Goal: Task Accomplishment & Management: Manage account settings

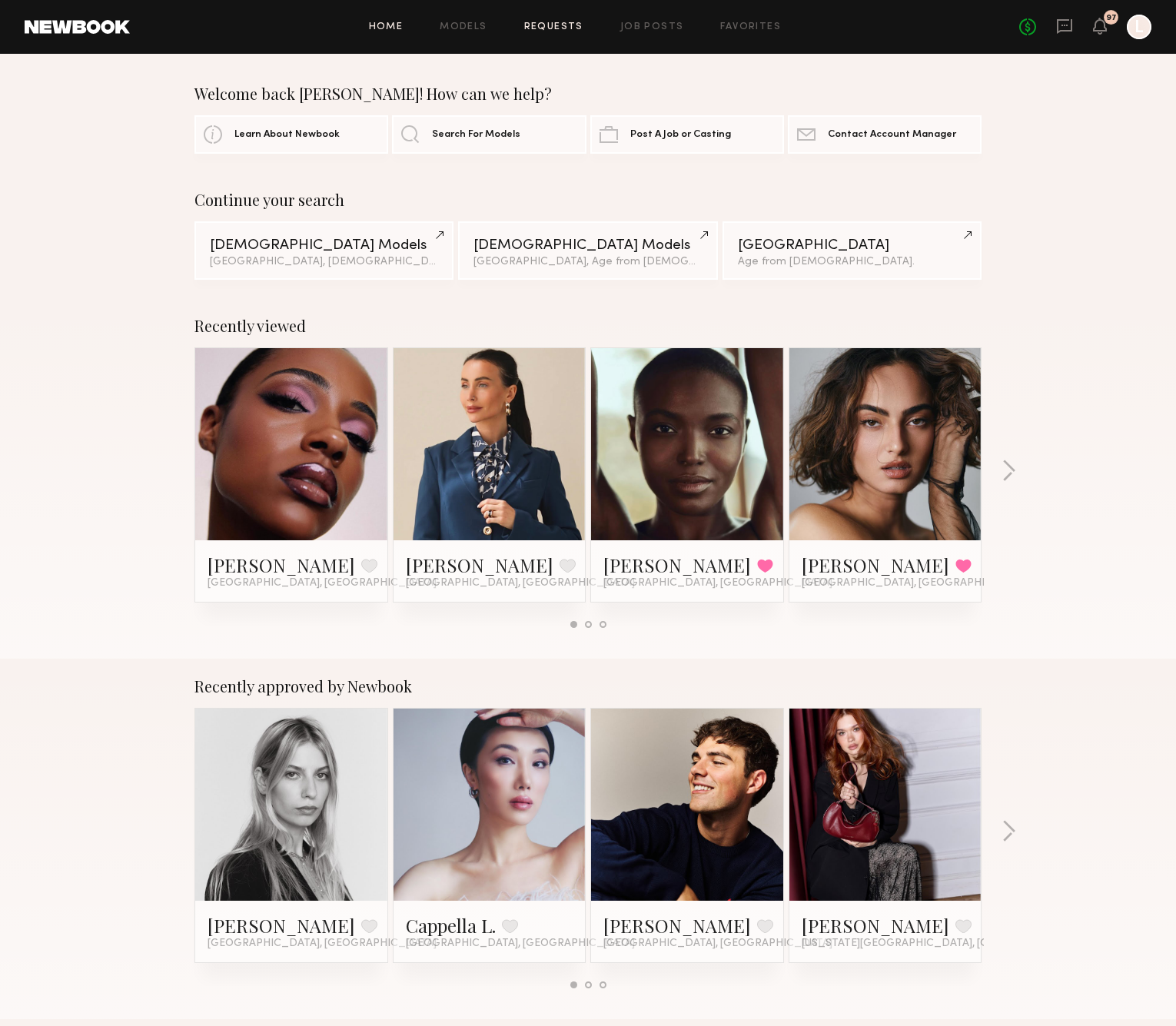
click at [546, 22] on link "Requests" at bounding box center [553, 27] width 59 height 10
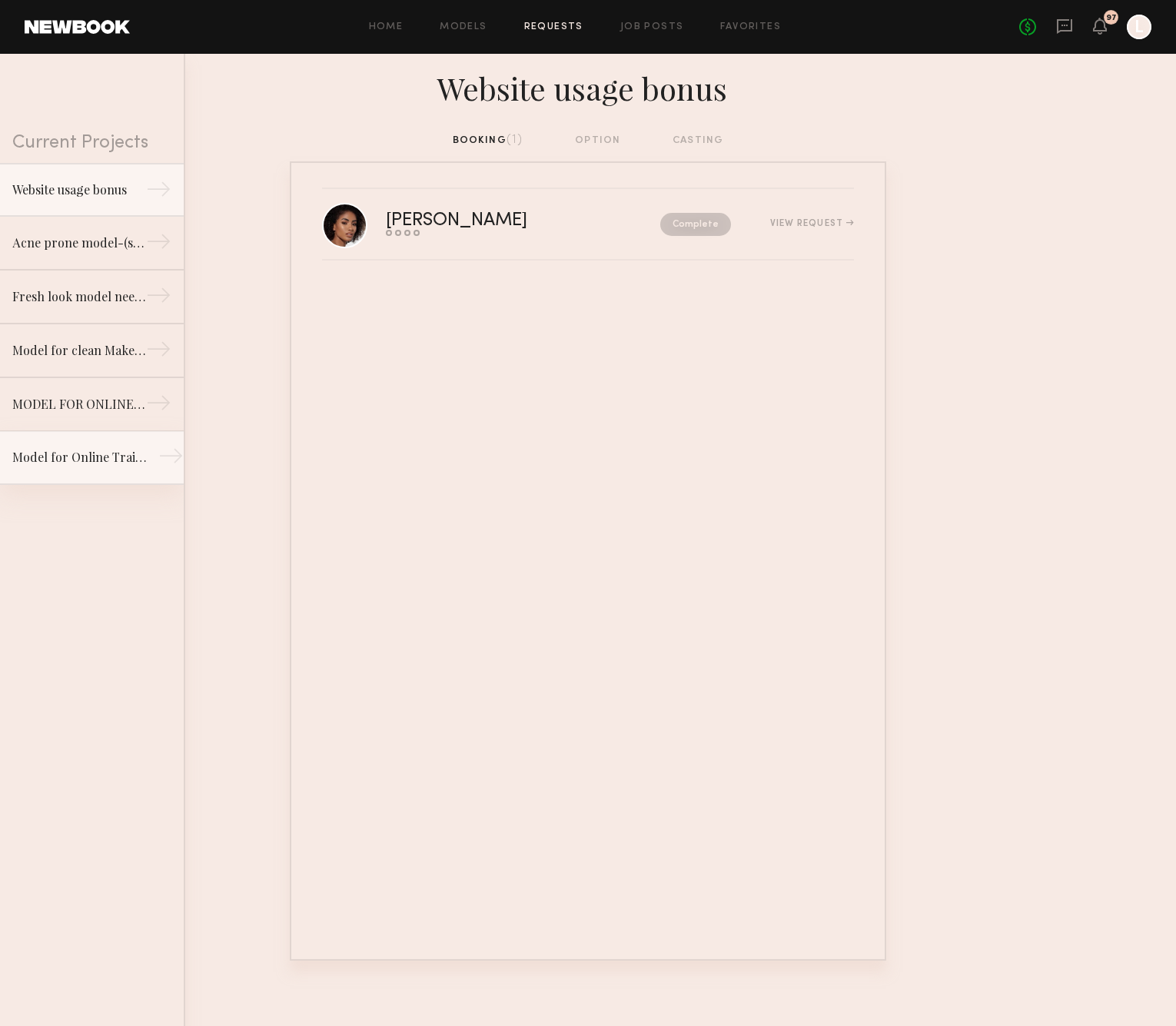
click at [105, 464] on div "Model for Online Training (Clean Beauty Brand)" at bounding box center [79, 457] width 134 height 19
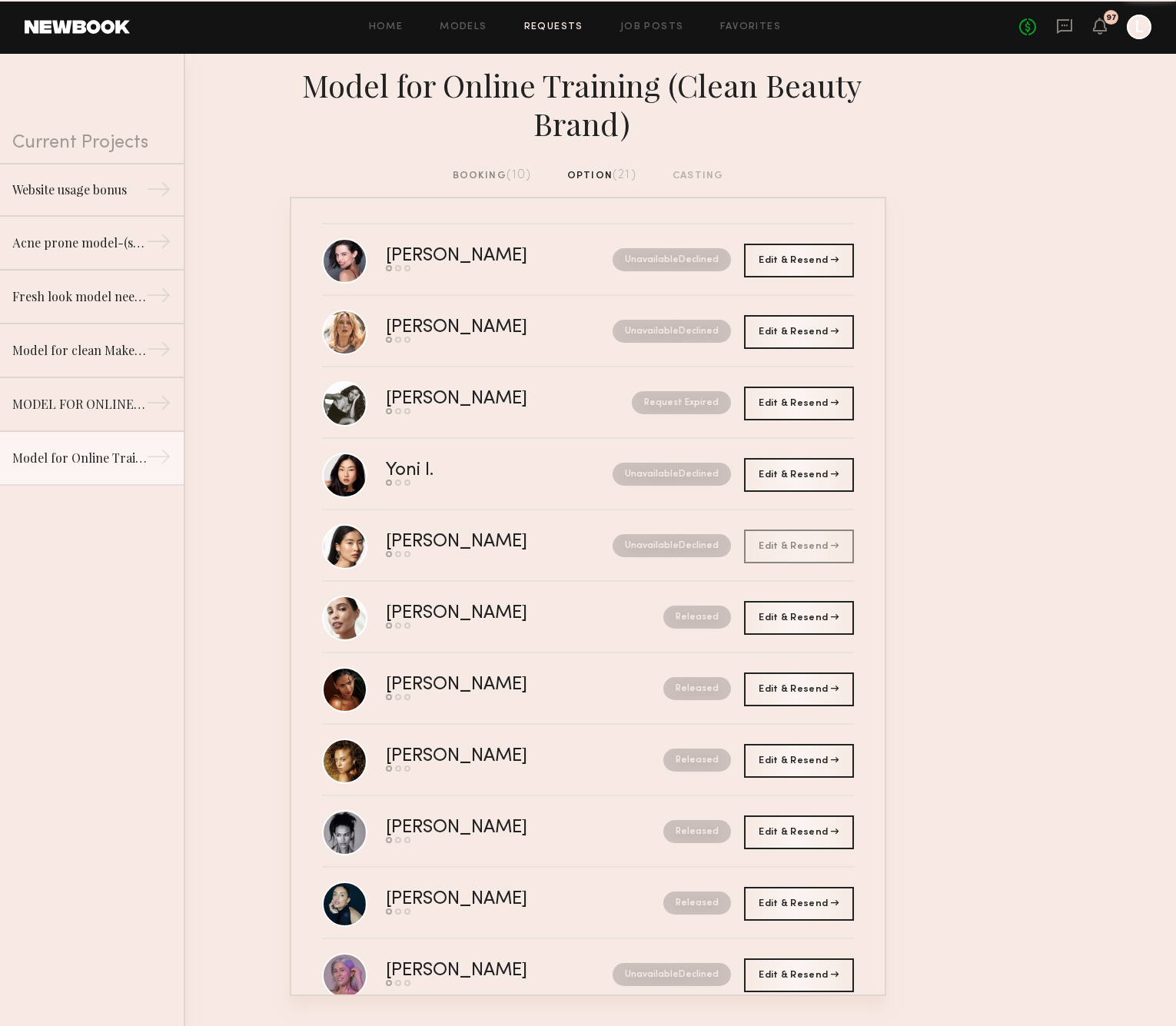
click at [481, 170] on div "booking (10)" at bounding box center [492, 176] width 79 height 17
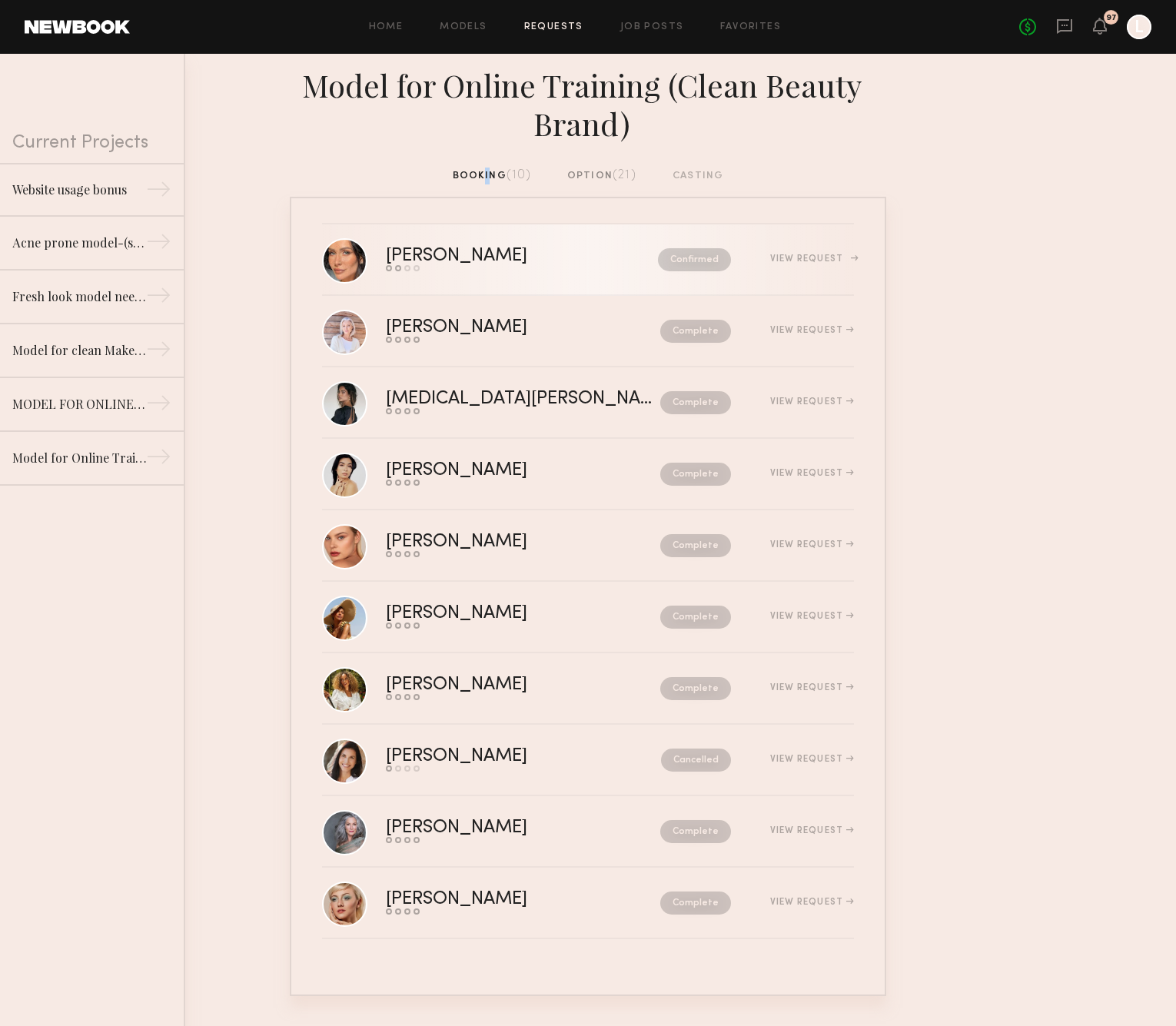
click at [475, 265] on div "Send request Model response Review hours worked Pay model" at bounding box center [488, 268] width 206 height 6
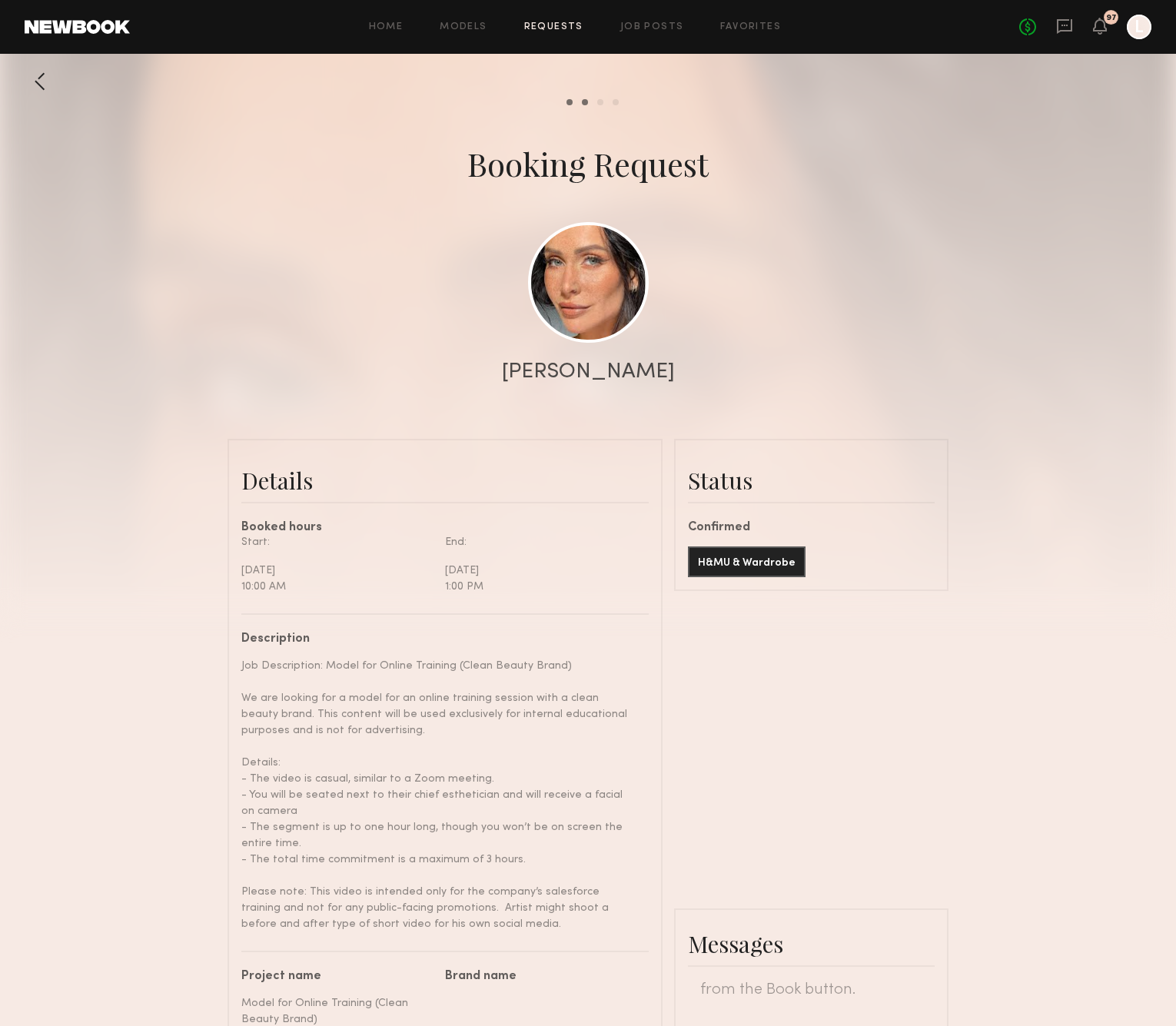
scroll to position [254, 0]
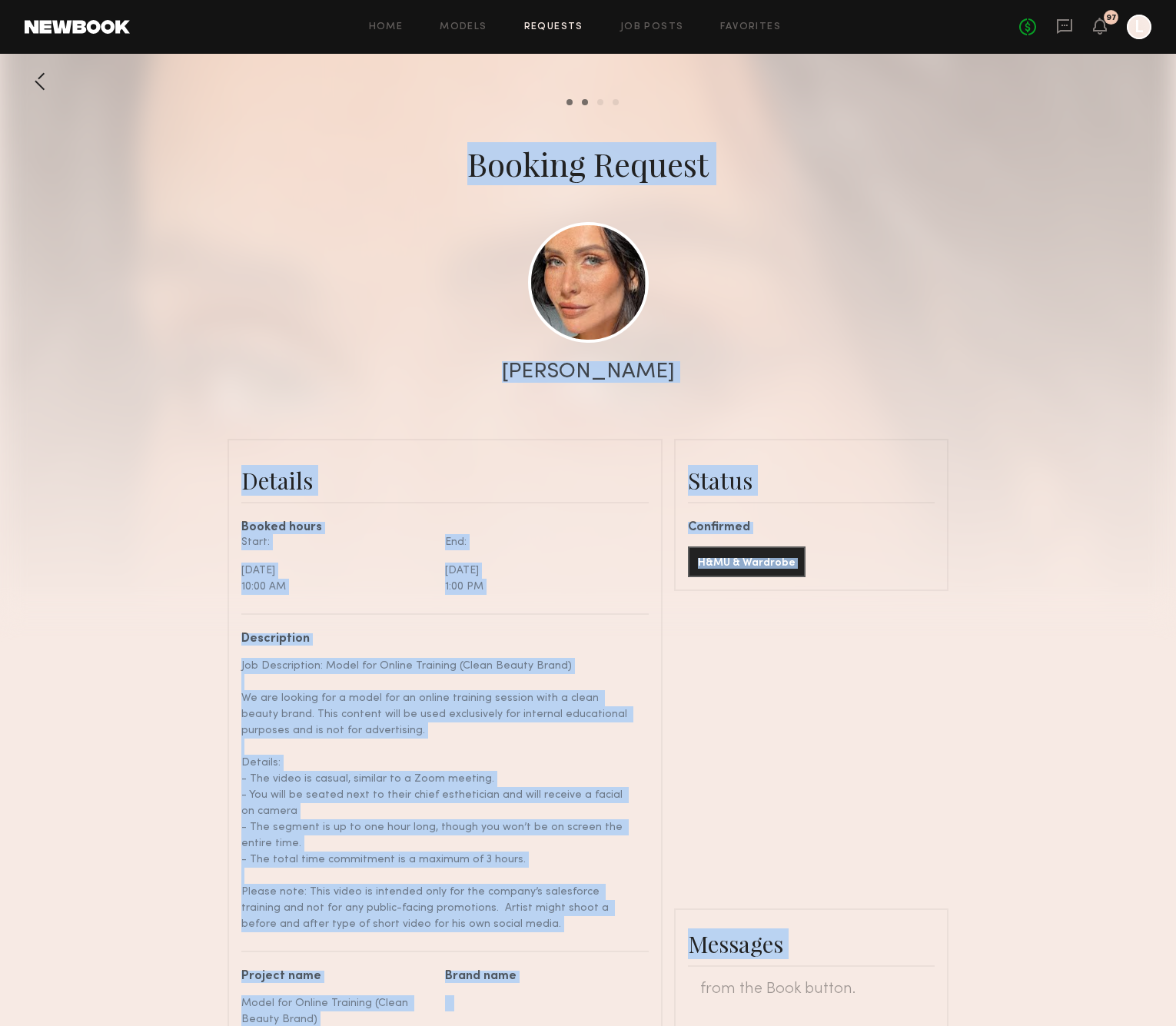
drag, startPoint x: 1169, startPoint y: 527, endPoint x: 1034, endPoint y: 675, distance: 200.3
click at [1146, 687] on div "Send request Model response Review hours worked Pay model Booking Request Maria…" at bounding box center [588, 908] width 1176 height 1685
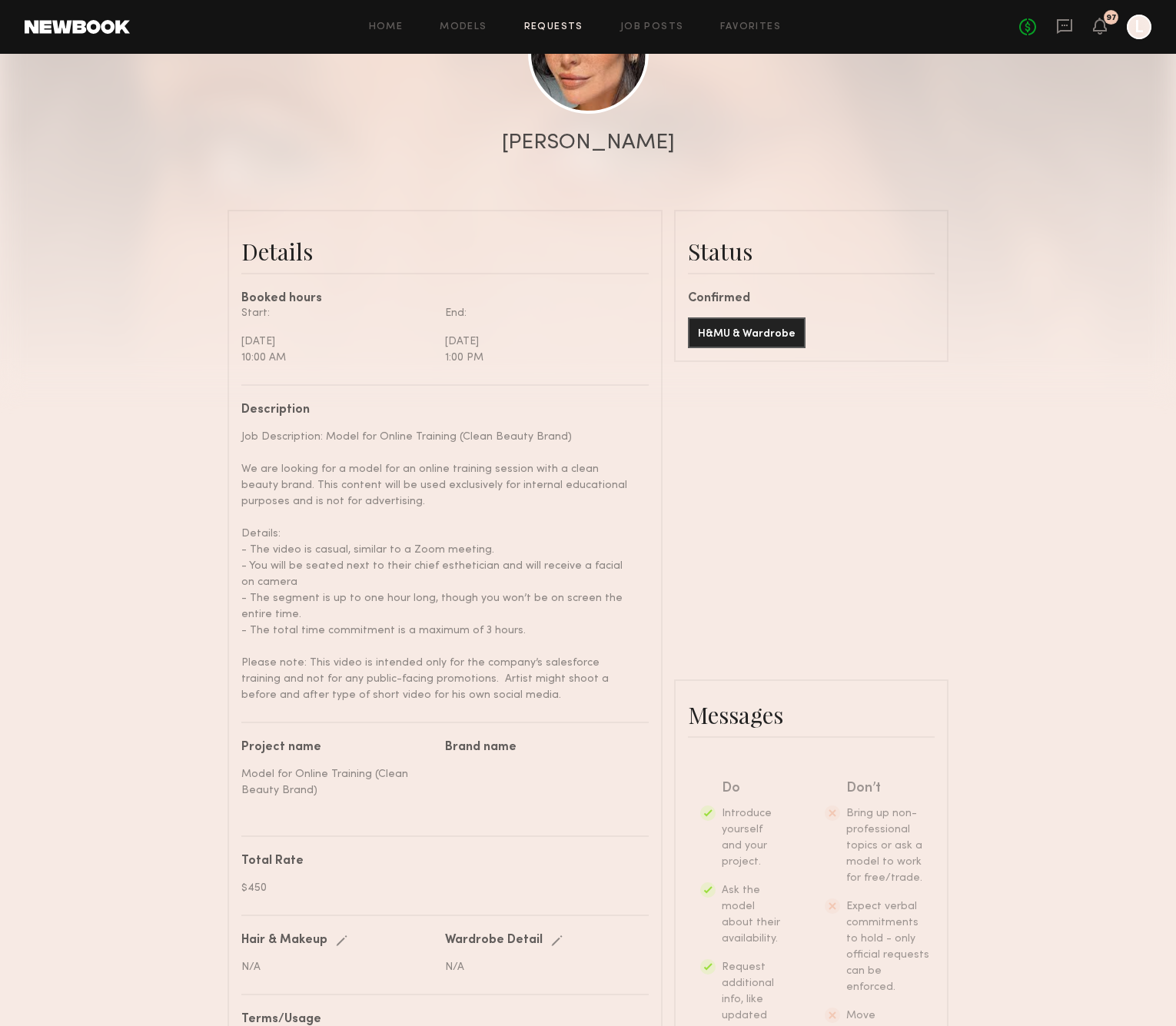
scroll to position [238, 0]
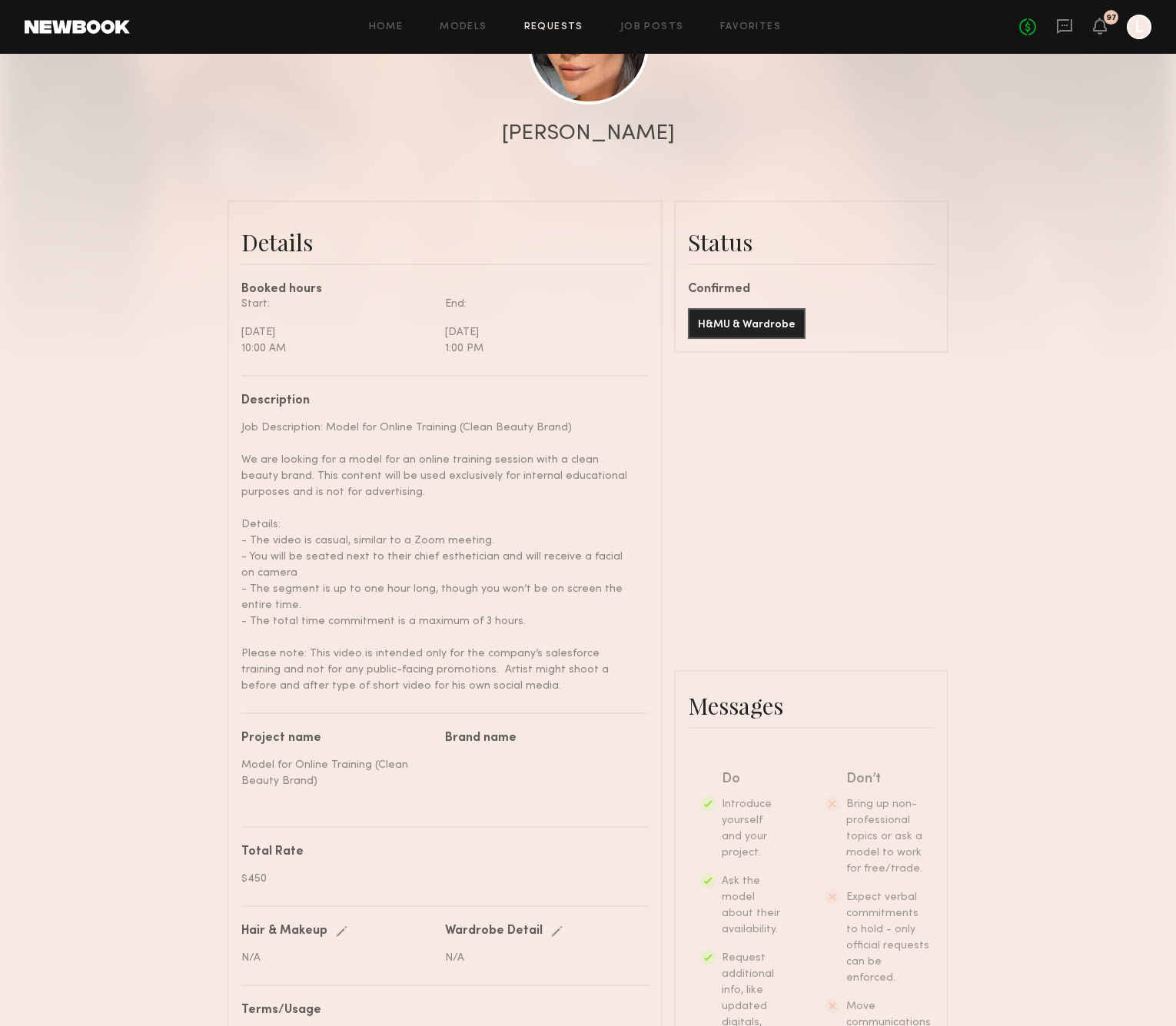
type textarea "*"
type textarea "**********"
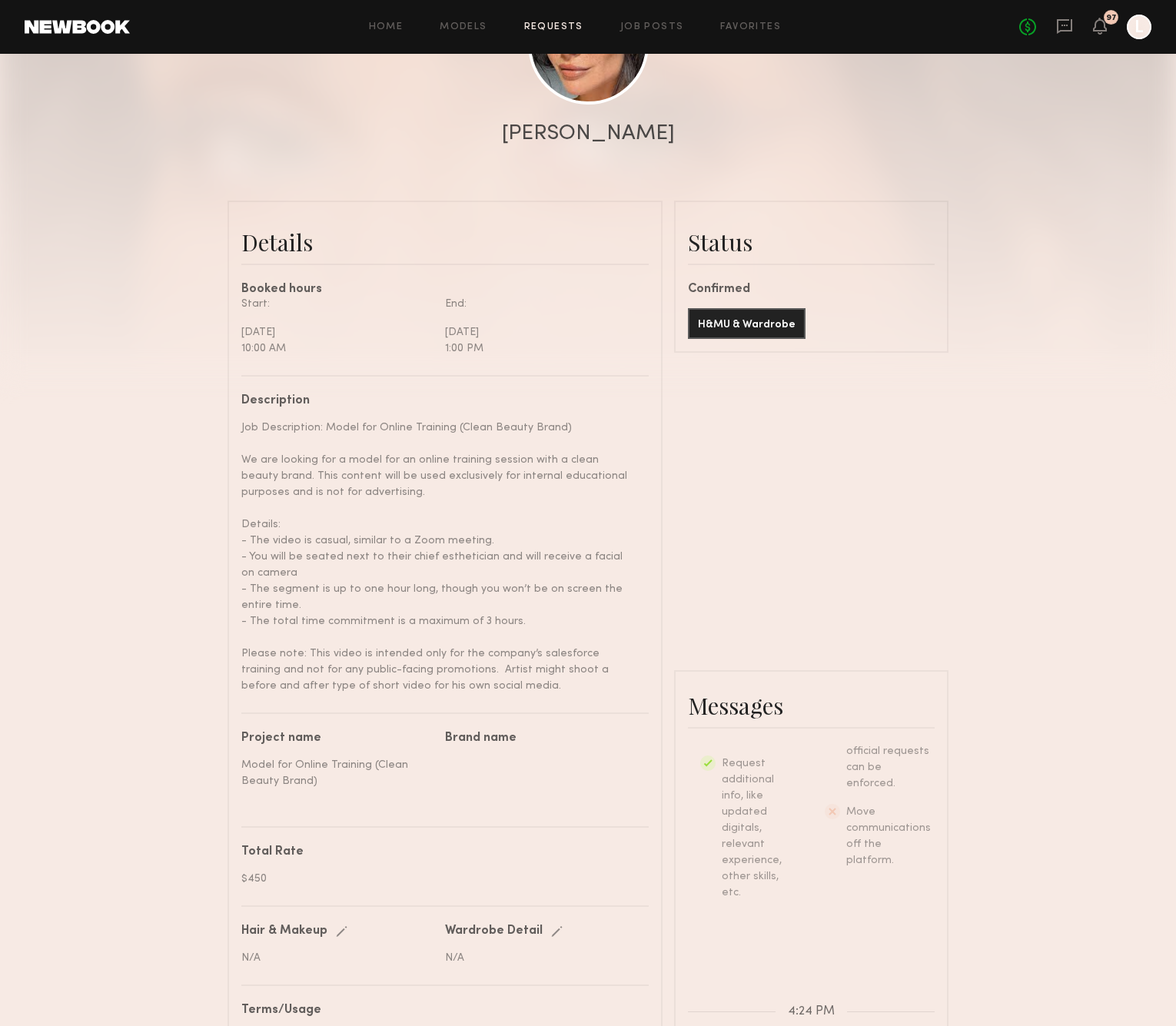
scroll to position [613, 0]
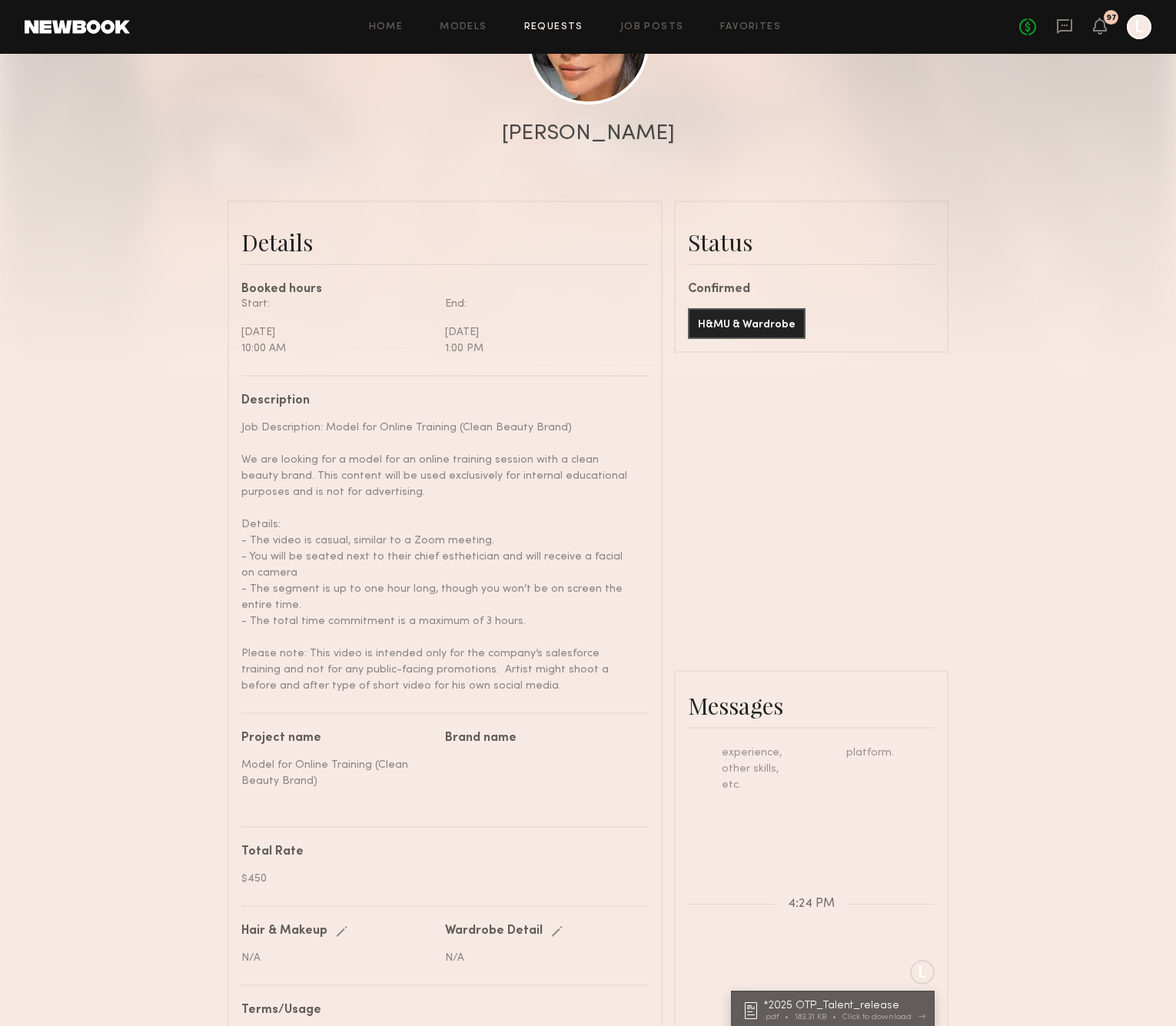
click at [870, 1012] on div "Click to download" at bounding box center [881, 1017] width 79 height 9
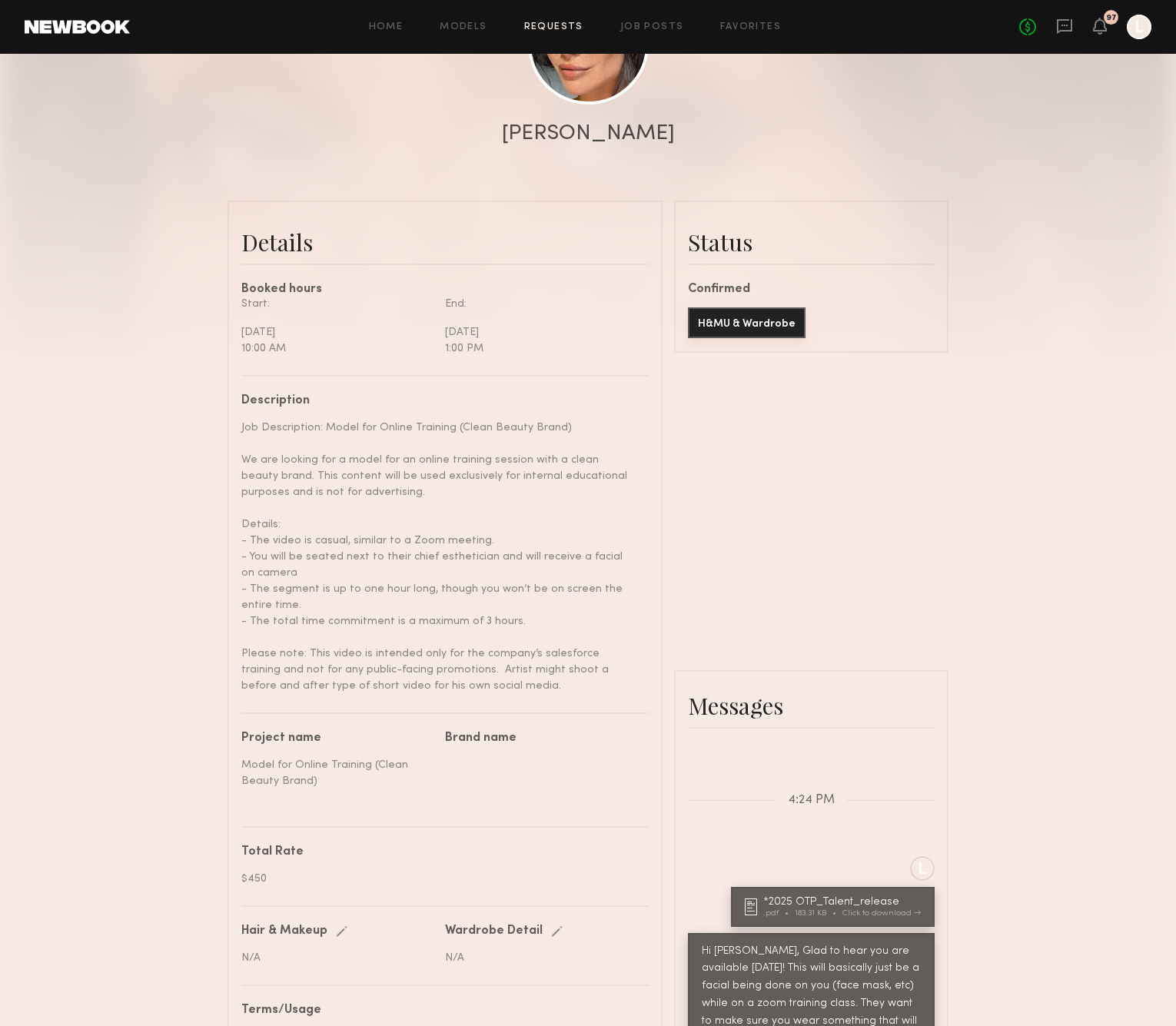
click at [720, 321] on button "H&MU & Wardrobe" at bounding box center [746, 323] width 117 height 31
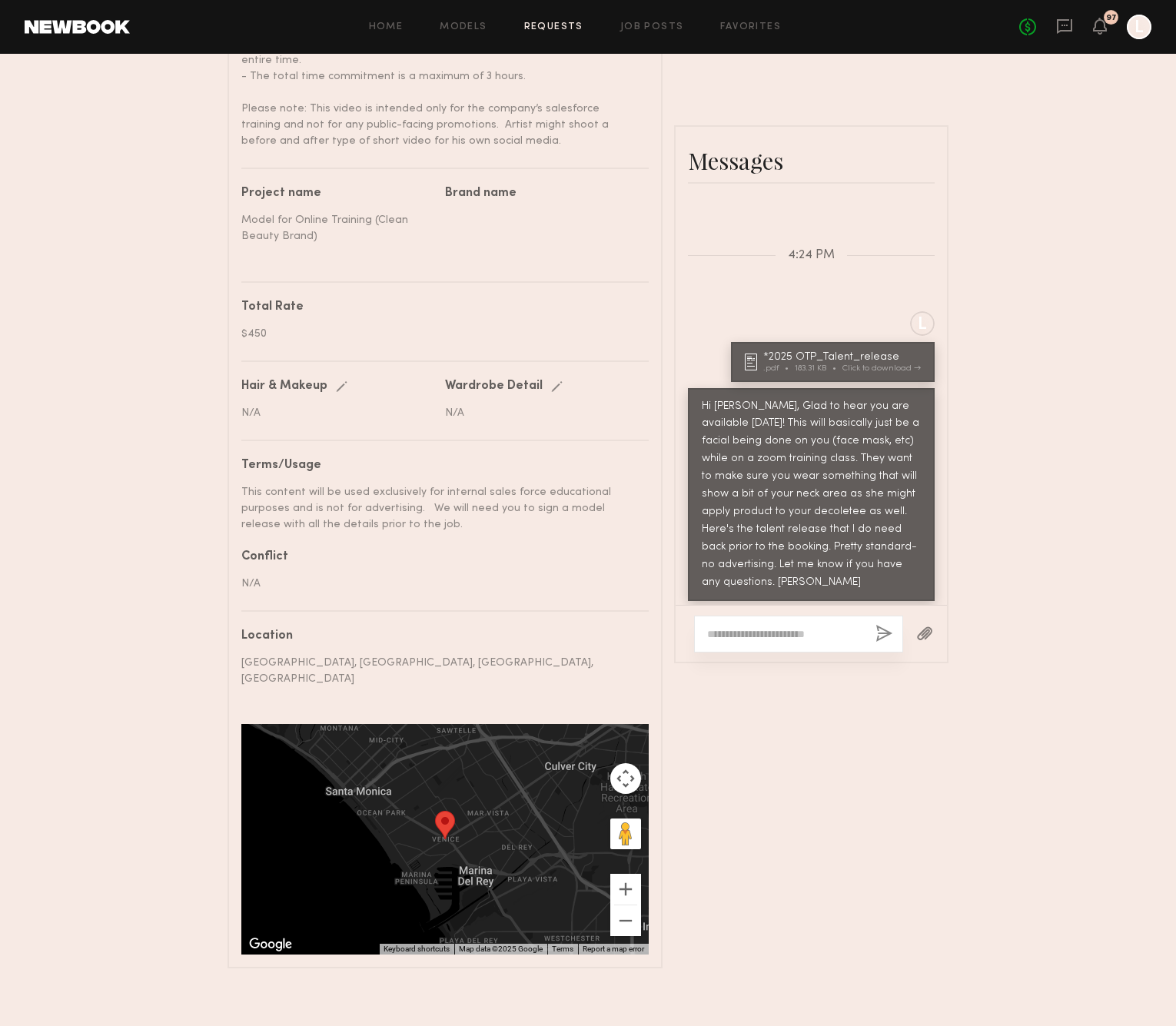
click at [339, 385] on div "Edit" at bounding box center [344, 386] width 18 height 11
click at [300, 406] on label at bounding box center [339, 411] width 195 height 13
click at [300, 407] on input "text" at bounding box center [339, 414] width 195 height 15
type input "**********"
drag, startPoint x: 542, startPoint y: 383, endPoint x: 551, endPoint y: 384, distance: 9.1
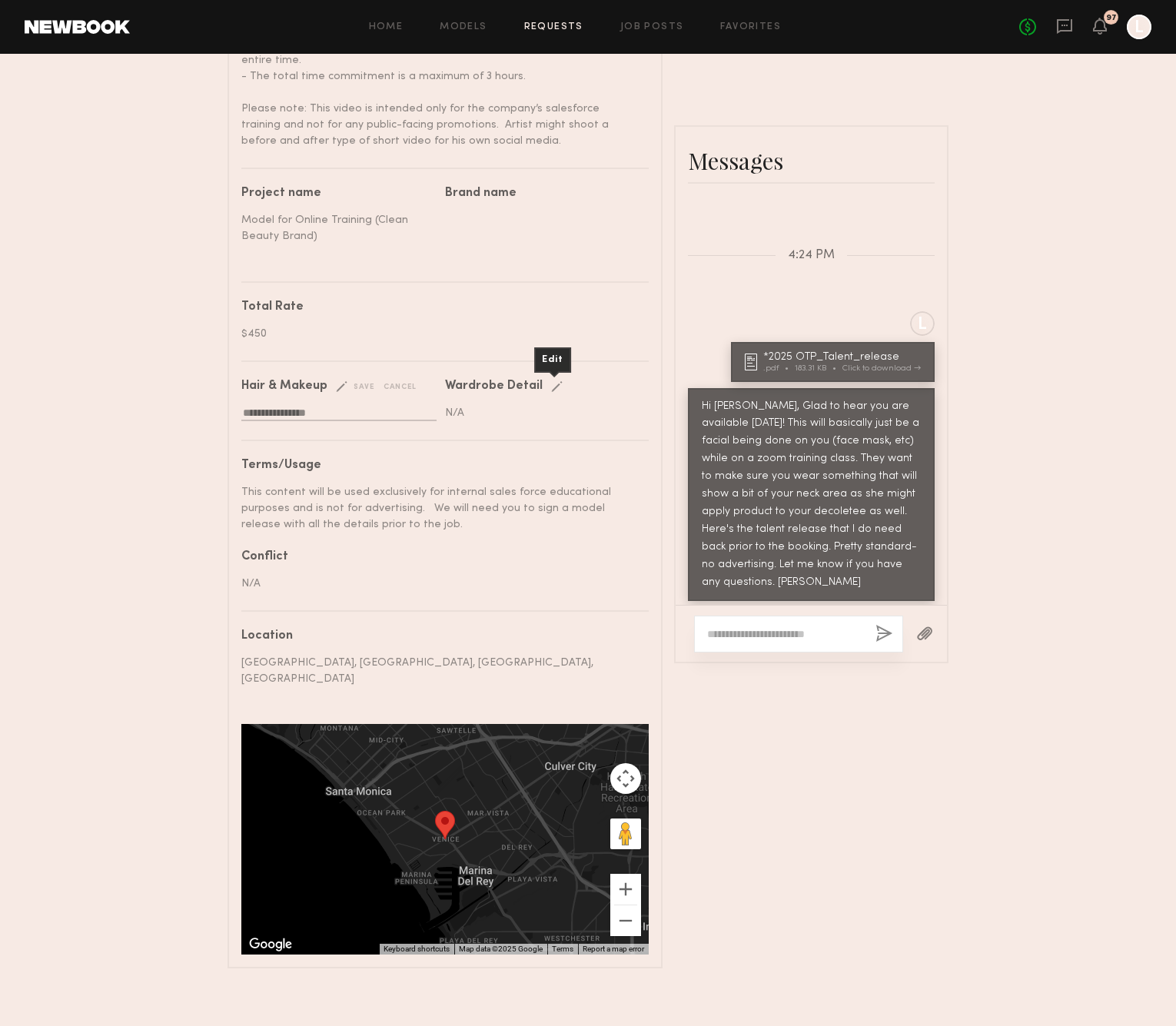
click at [543, 383] on div "Wardrobe Detail Edit save cancel" at bounding box center [540, 386] width 192 height 12
click at [553, 384] on div "Edit" at bounding box center [559, 386] width 18 height 11
click at [474, 418] on input "text" at bounding box center [542, 414] width 195 height 15
type input "**********"
click at [577, 381] on div "save" at bounding box center [570, 386] width 39 height 11
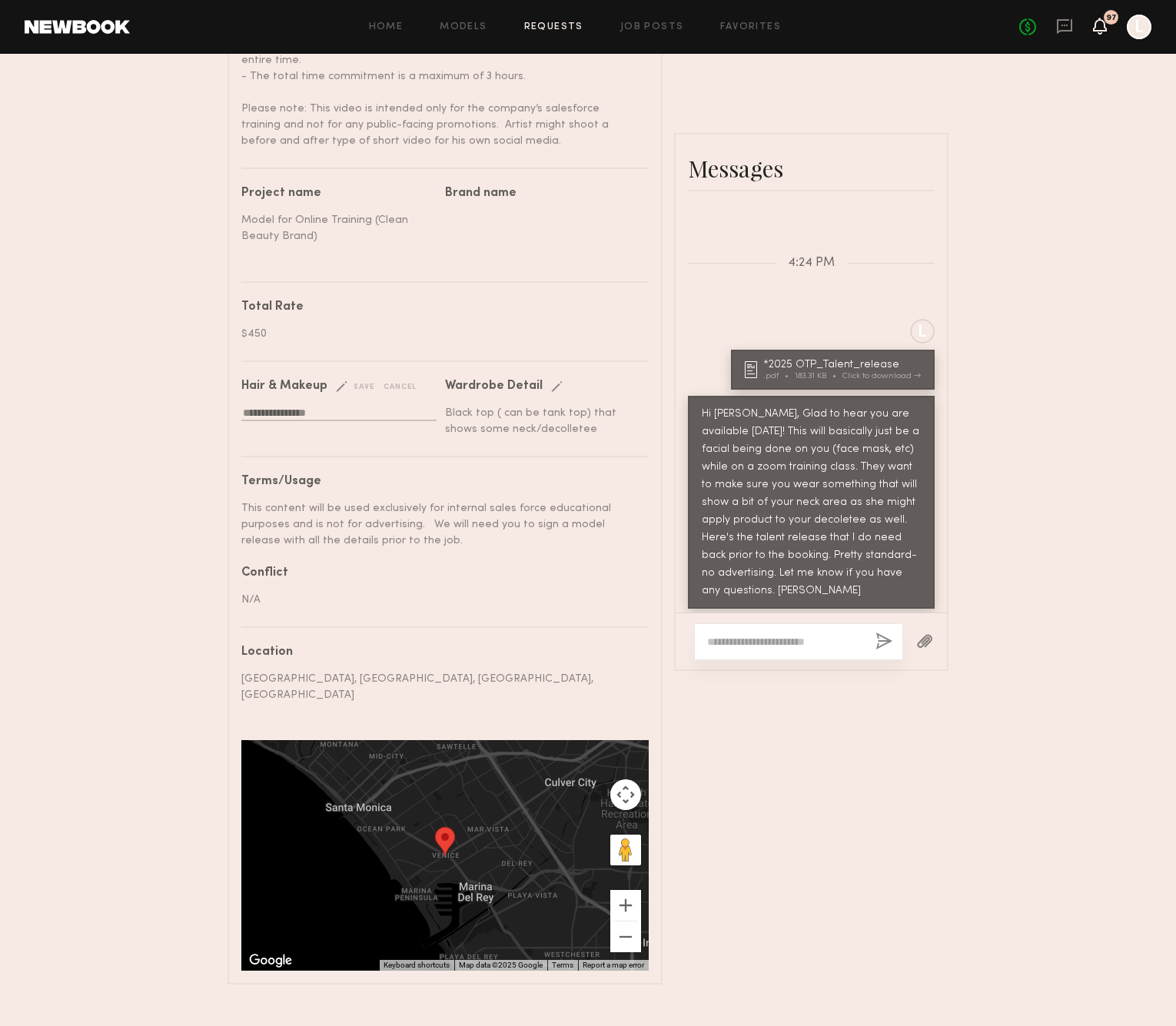
click at [1095, 27] on icon at bounding box center [1100, 25] width 12 height 11
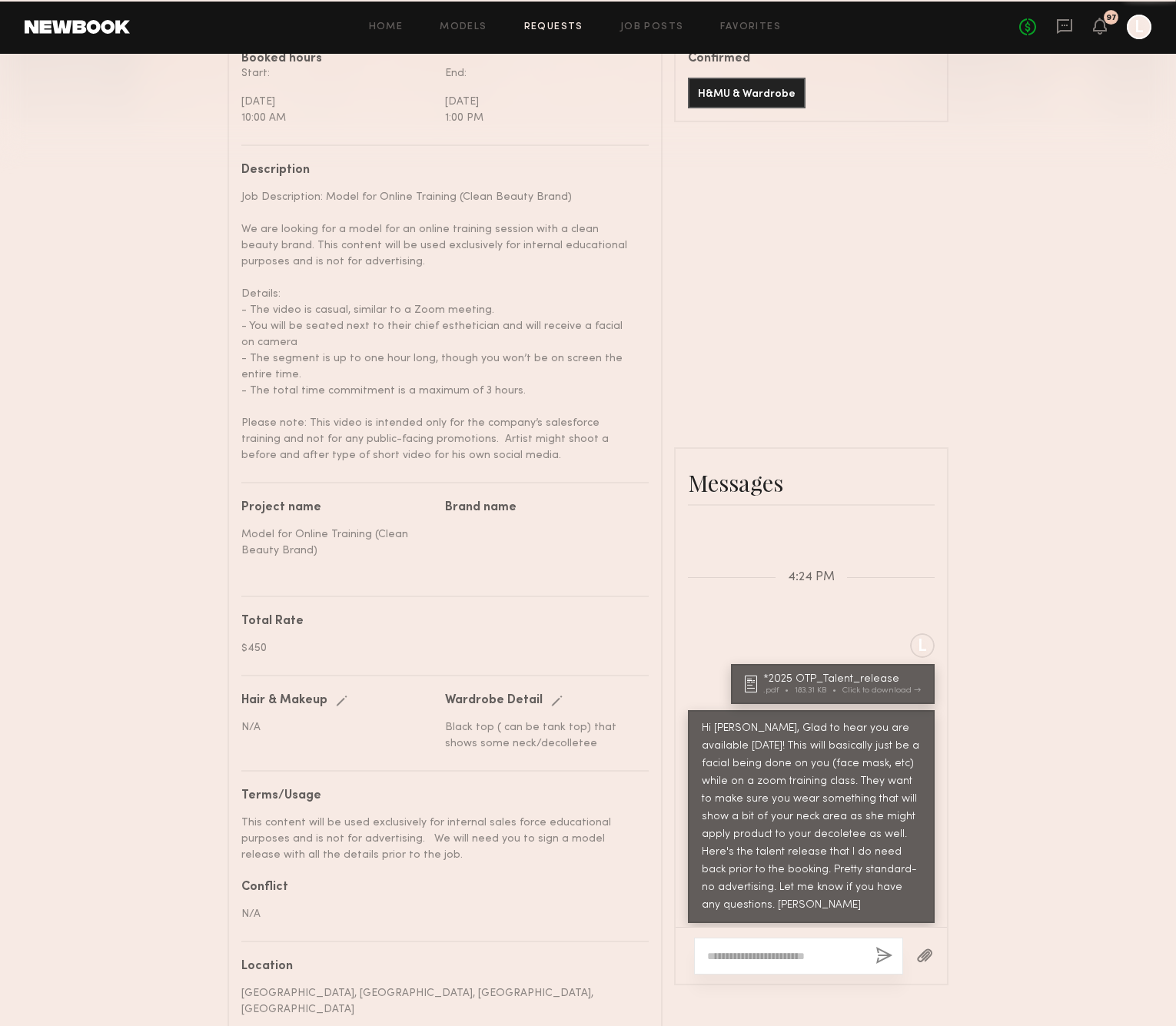
scroll to position [452, 0]
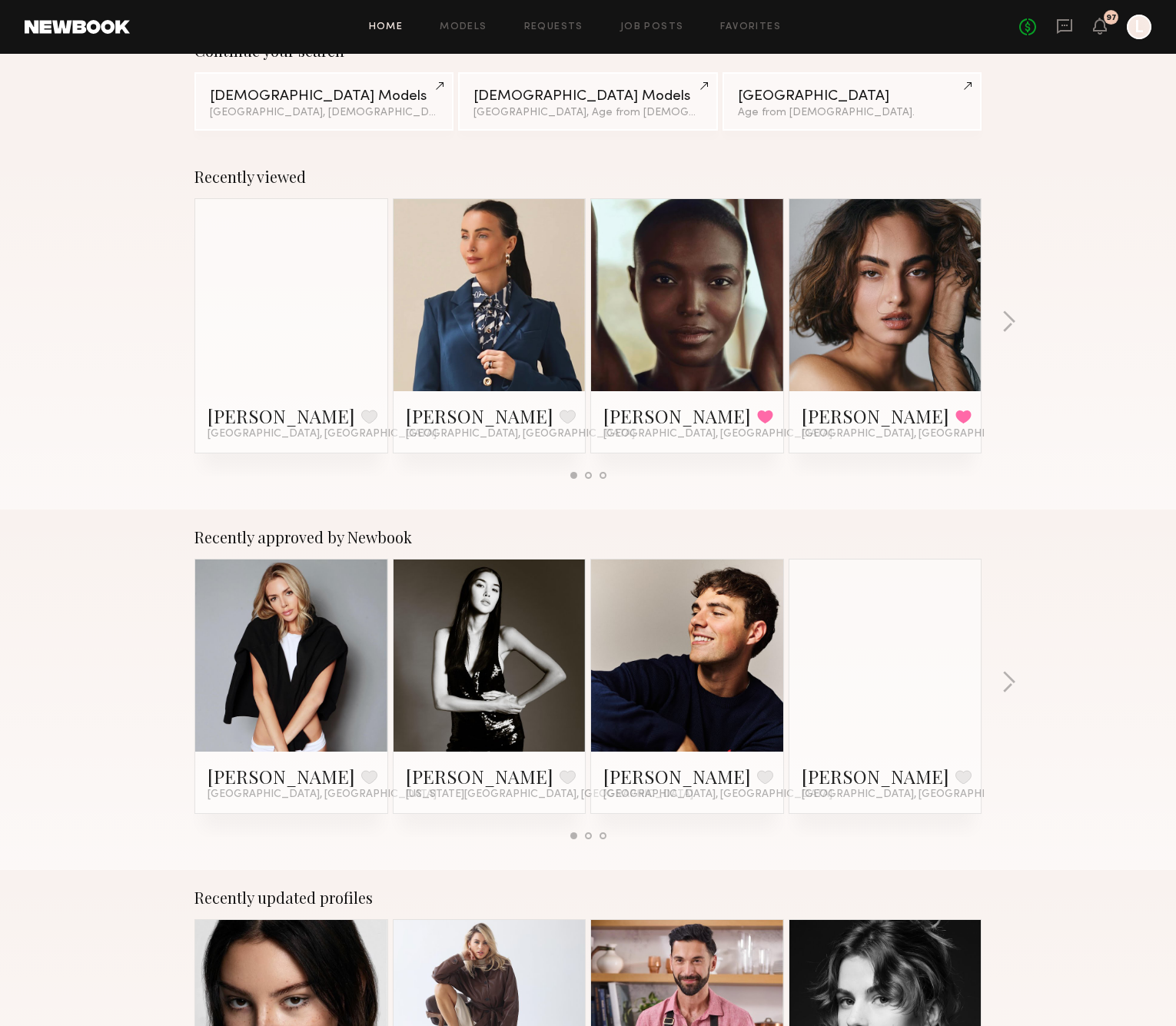
scroll to position [150, 0]
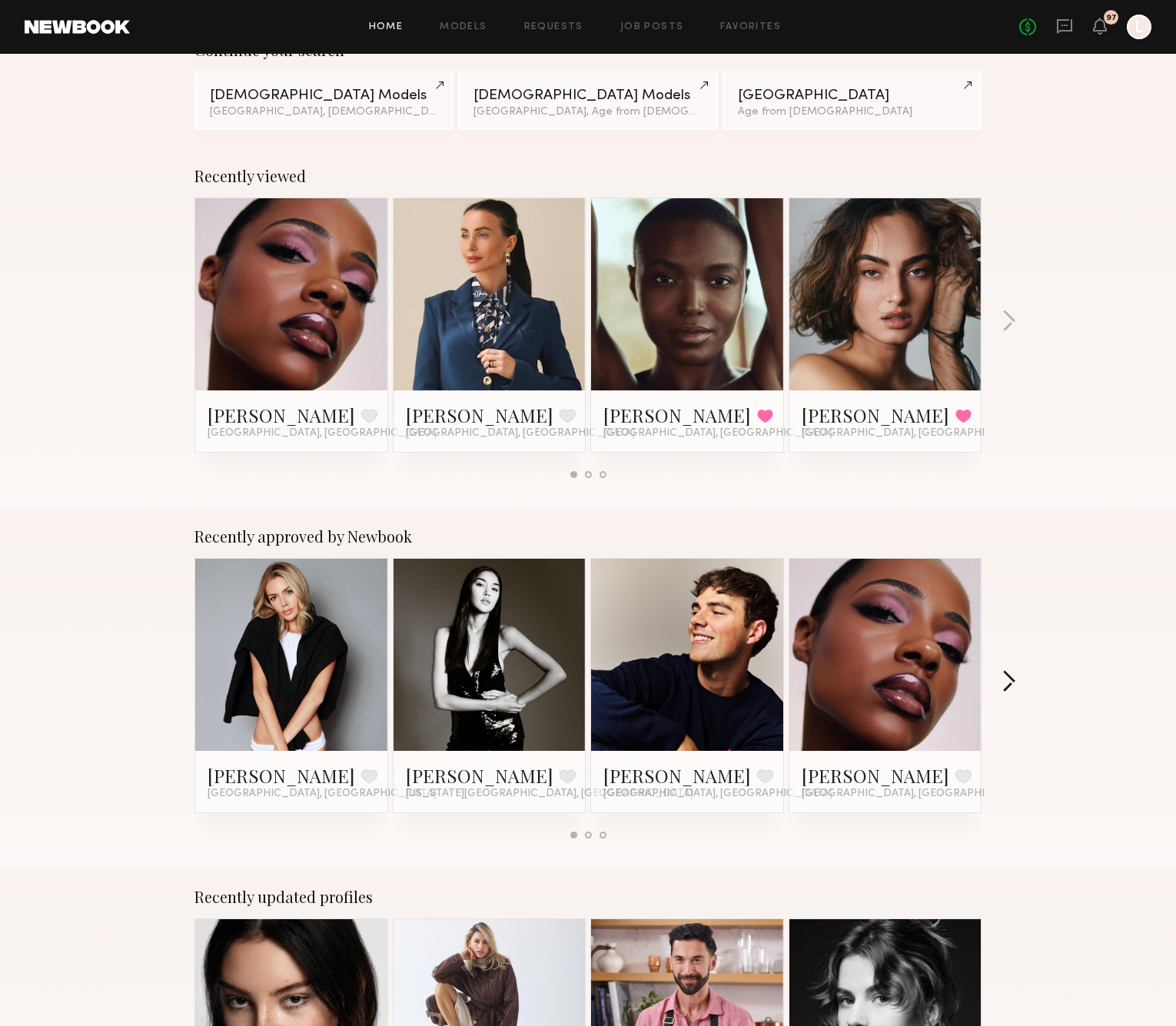
click at [1009, 678] on button "button" at bounding box center [1008, 683] width 15 height 26
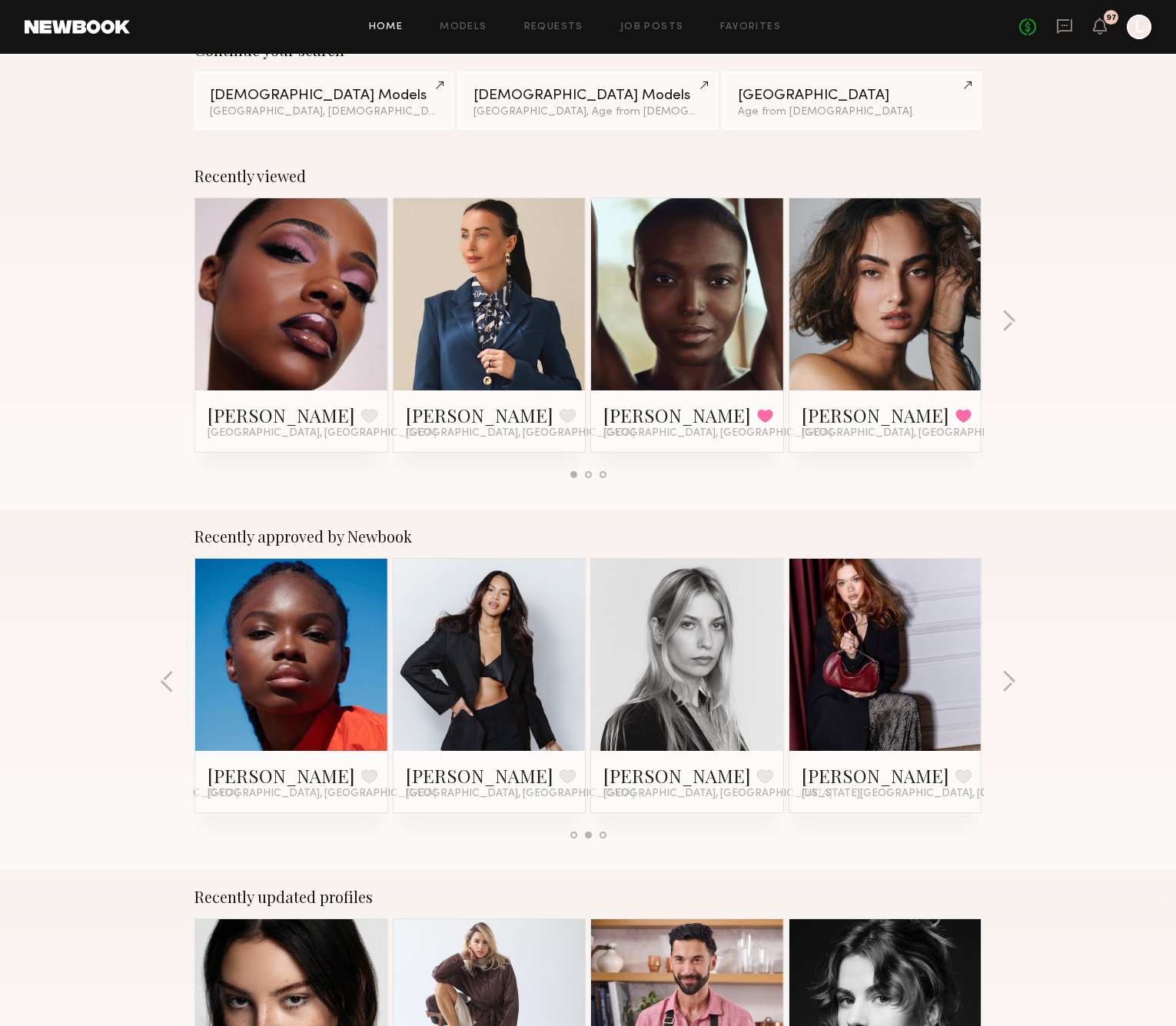
click at [308, 660] on link at bounding box center [290, 654] width 93 height 192
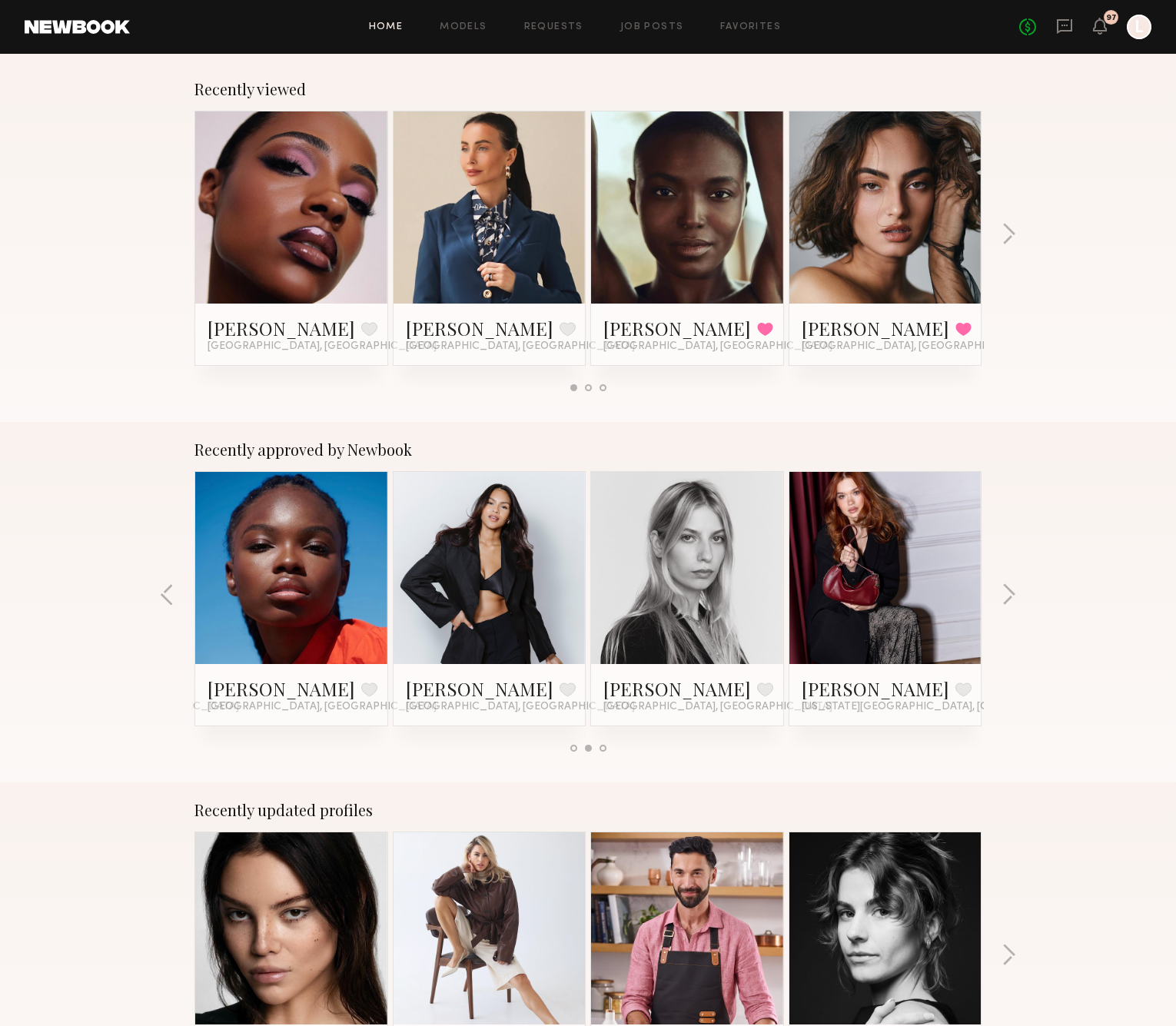
scroll to position [266, 0]
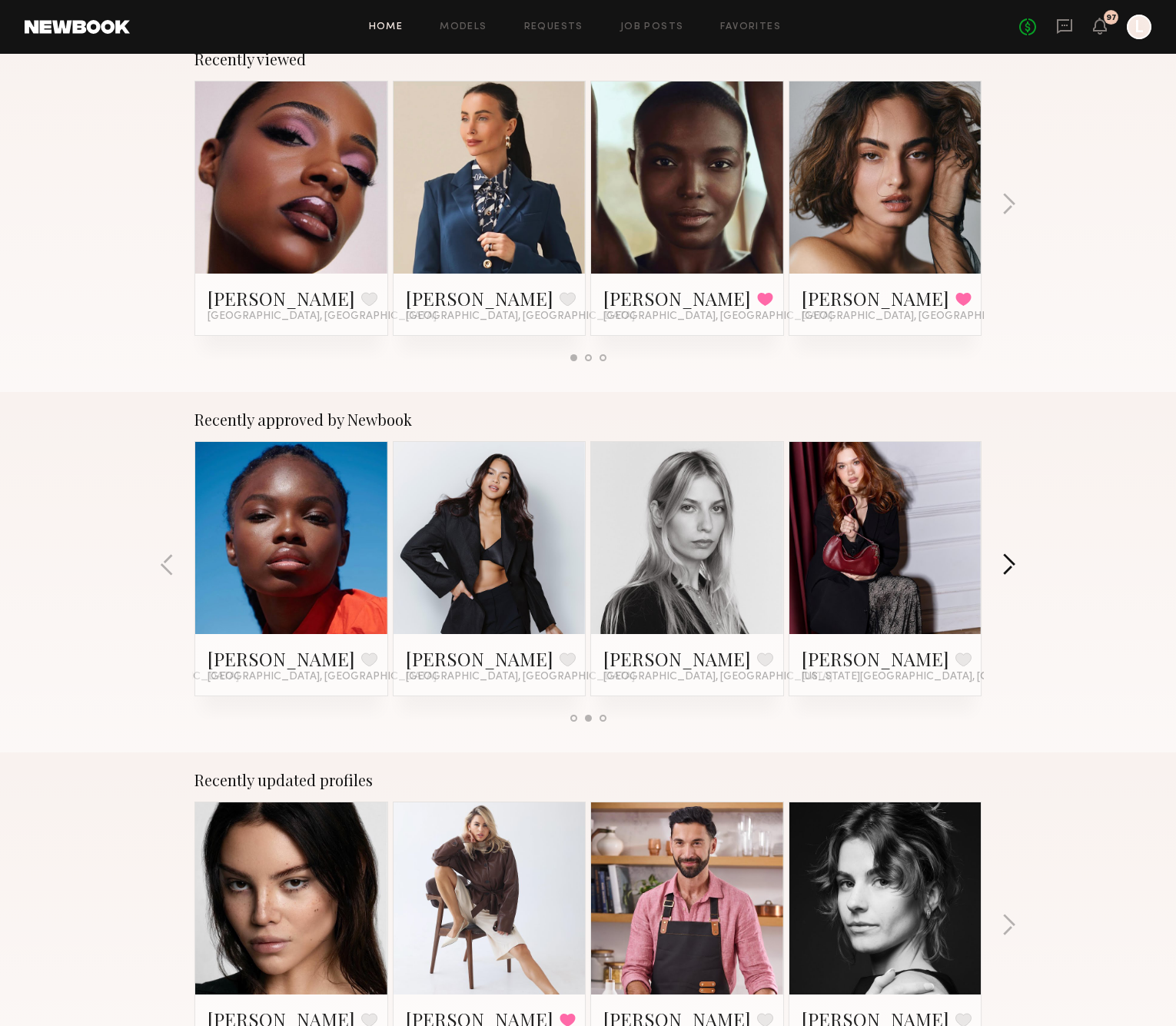
click at [1009, 567] on button "button" at bounding box center [1008, 566] width 15 height 26
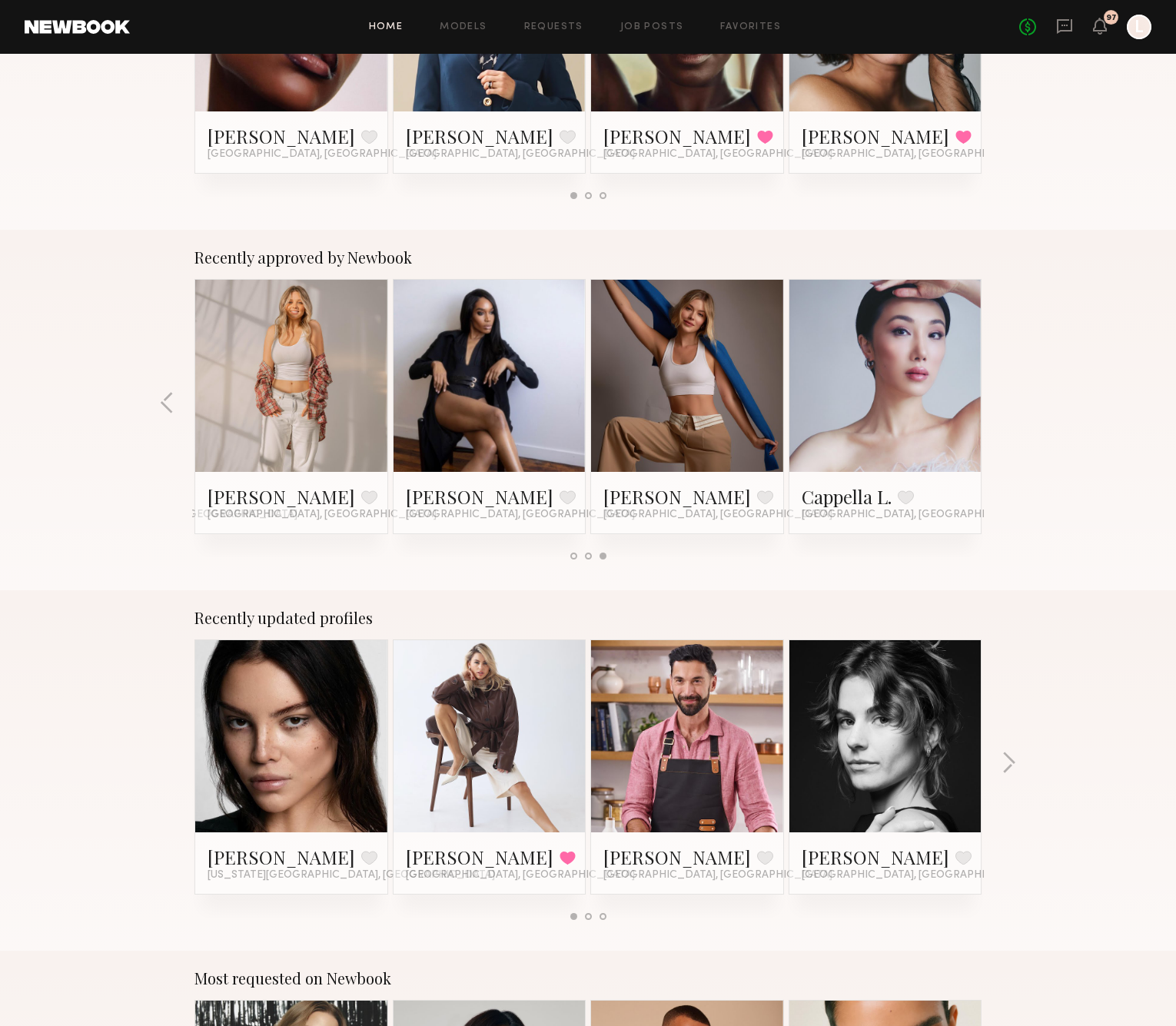
scroll to position [432, 0]
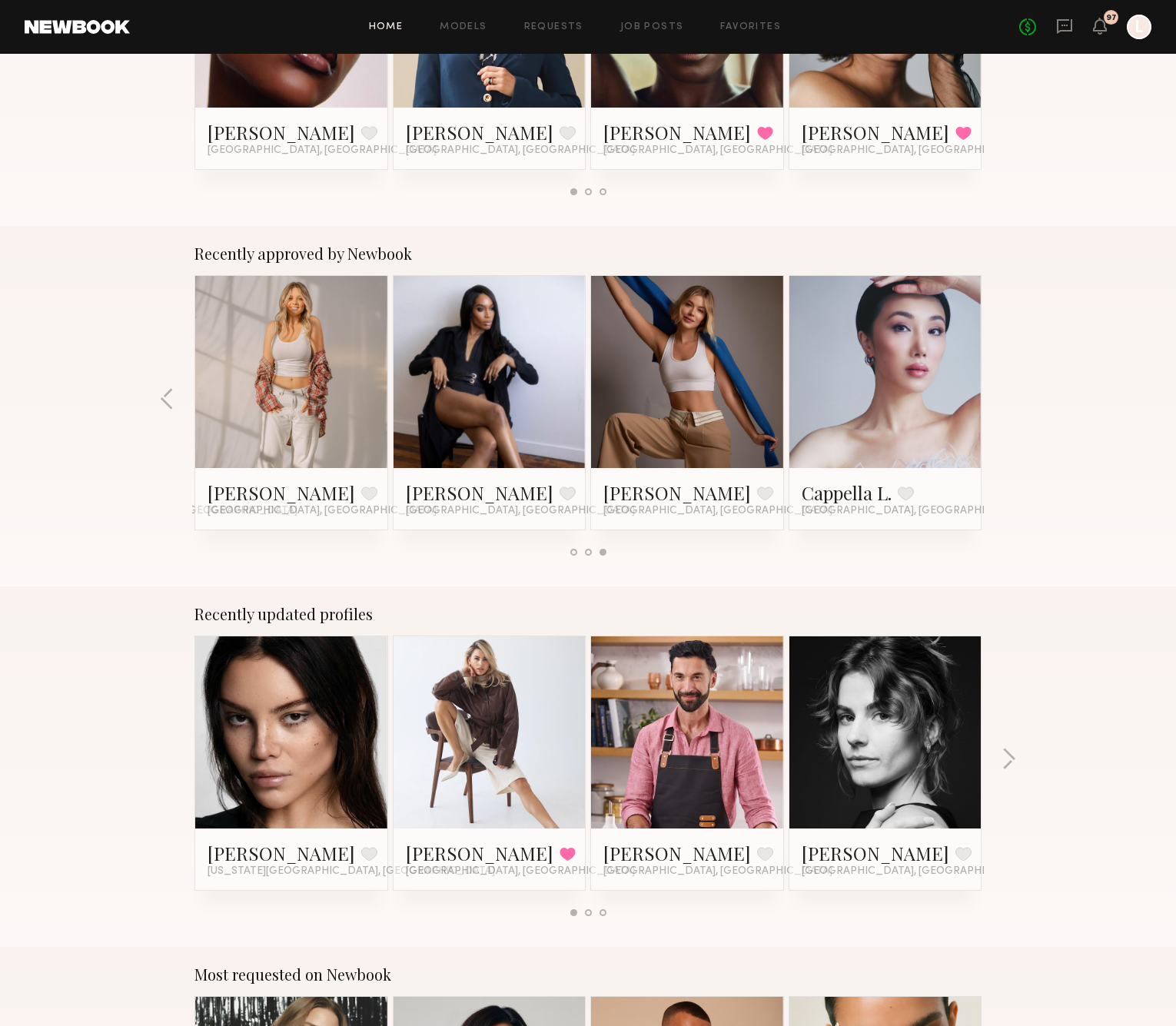
click at [662, 736] on link at bounding box center [686, 732] width 93 height 192
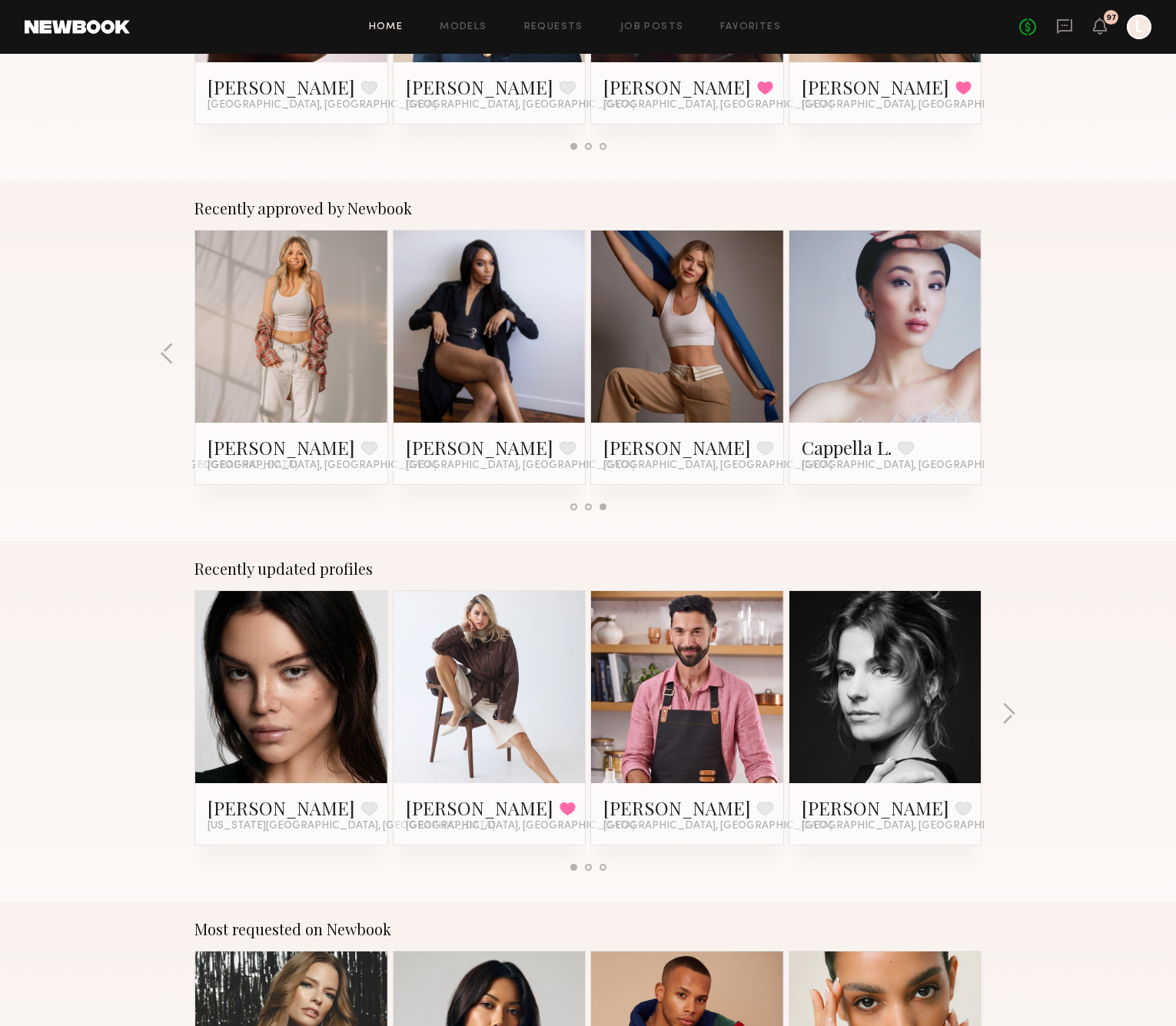
scroll to position [481, 0]
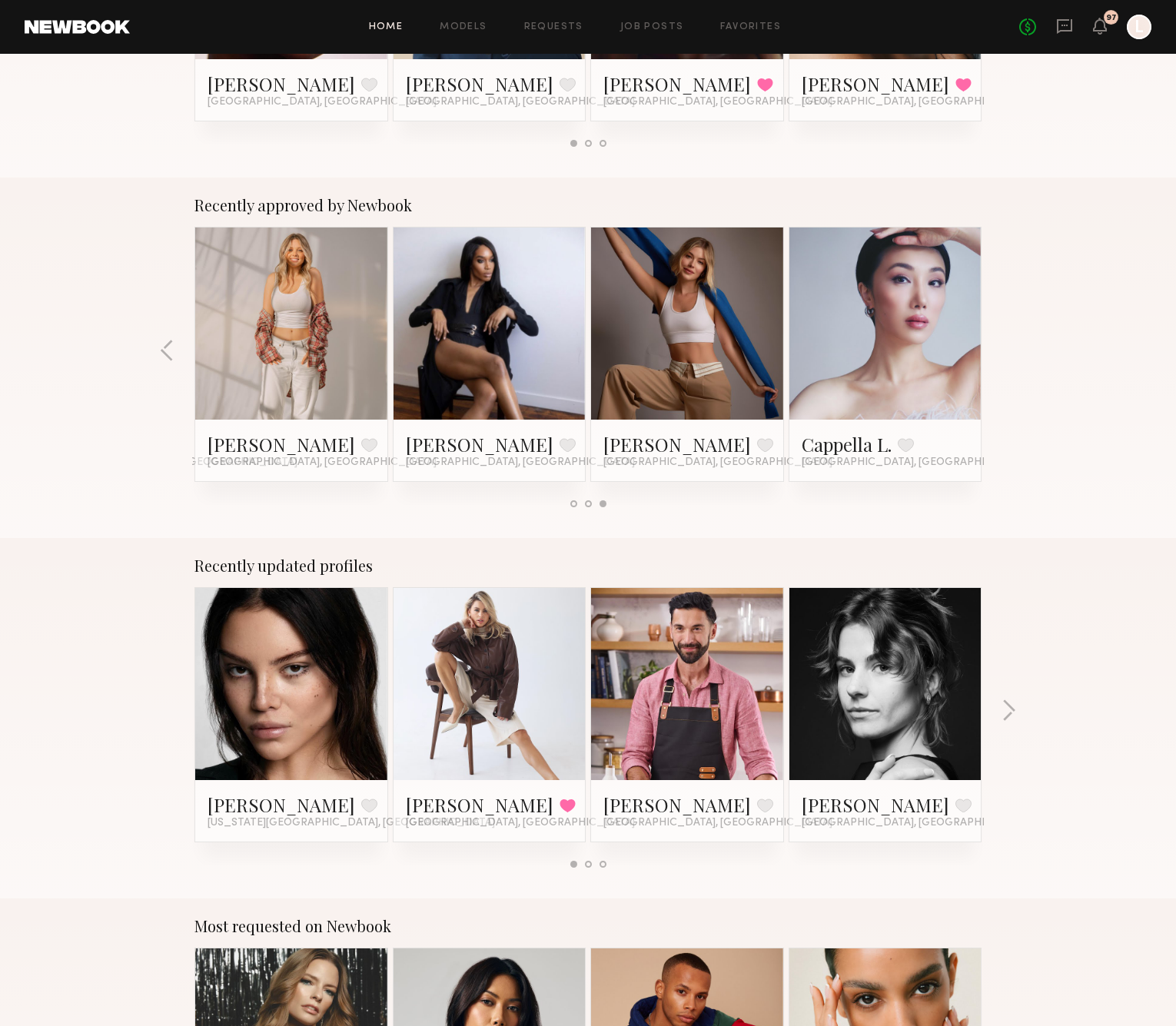
click at [892, 289] on link at bounding box center [885, 324] width 93 height 192
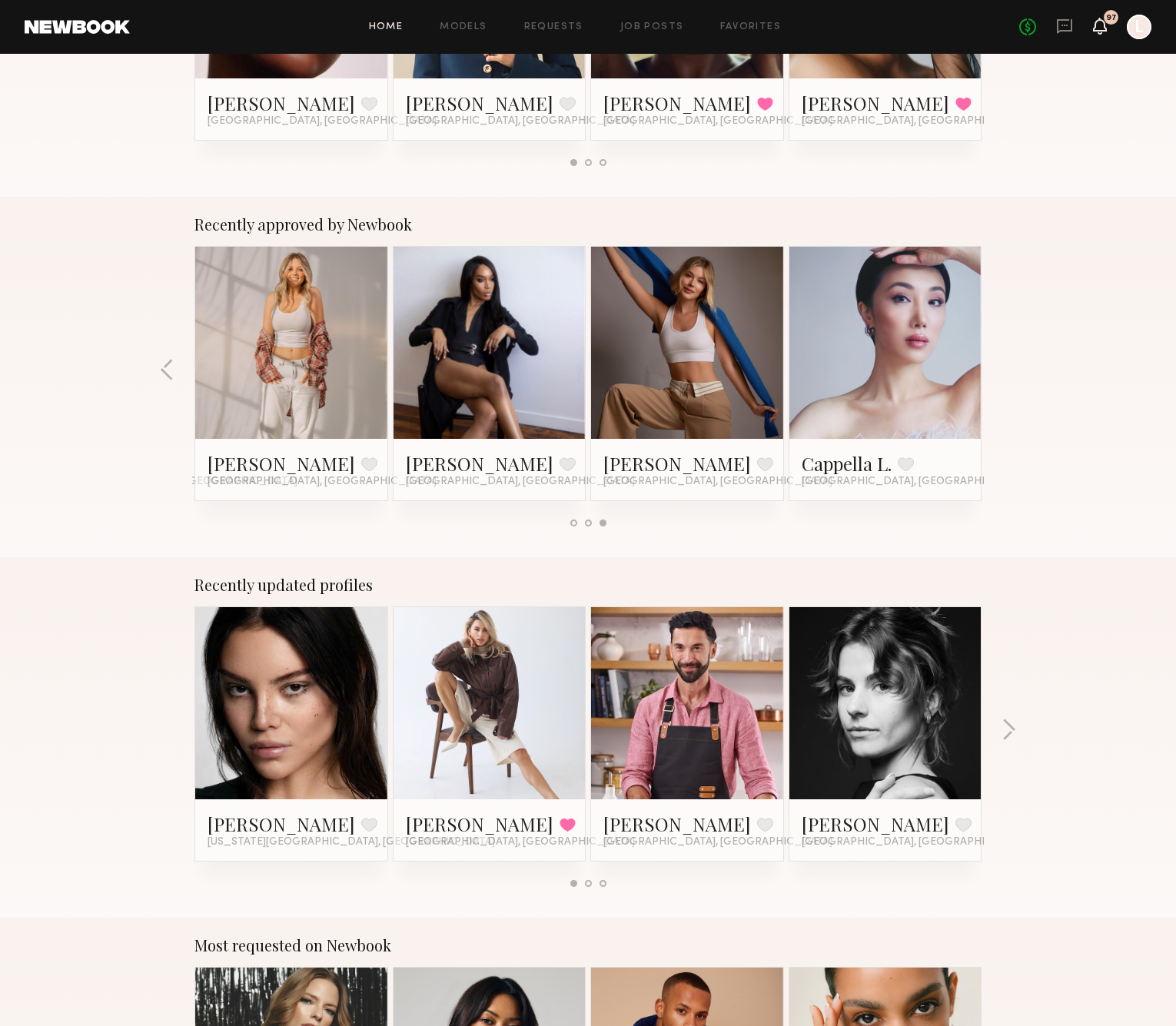
click at [1095, 24] on icon at bounding box center [1100, 27] width 14 height 17
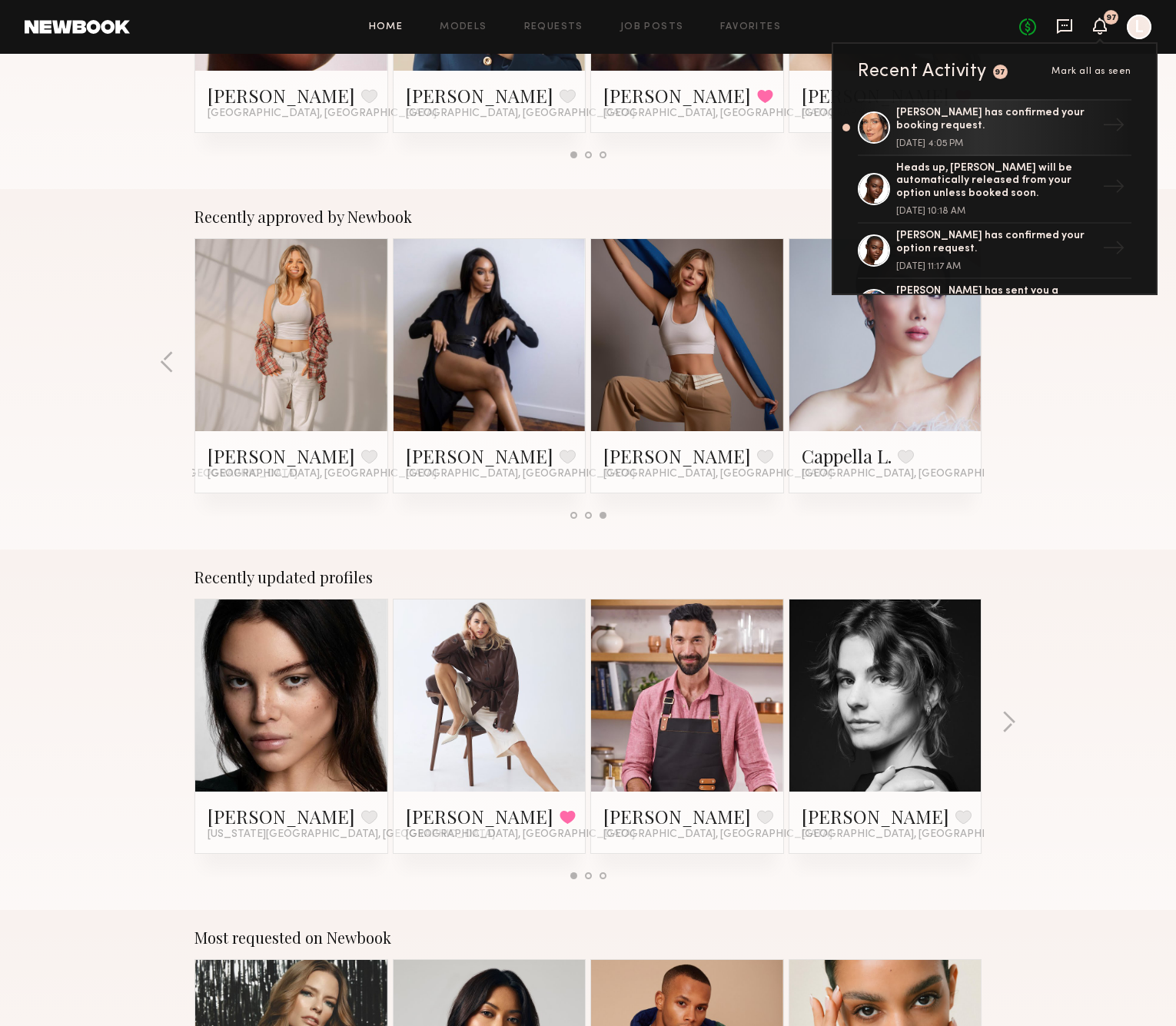
click at [1064, 23] on icon at bounding box center [1065, 27] width 17 height 17
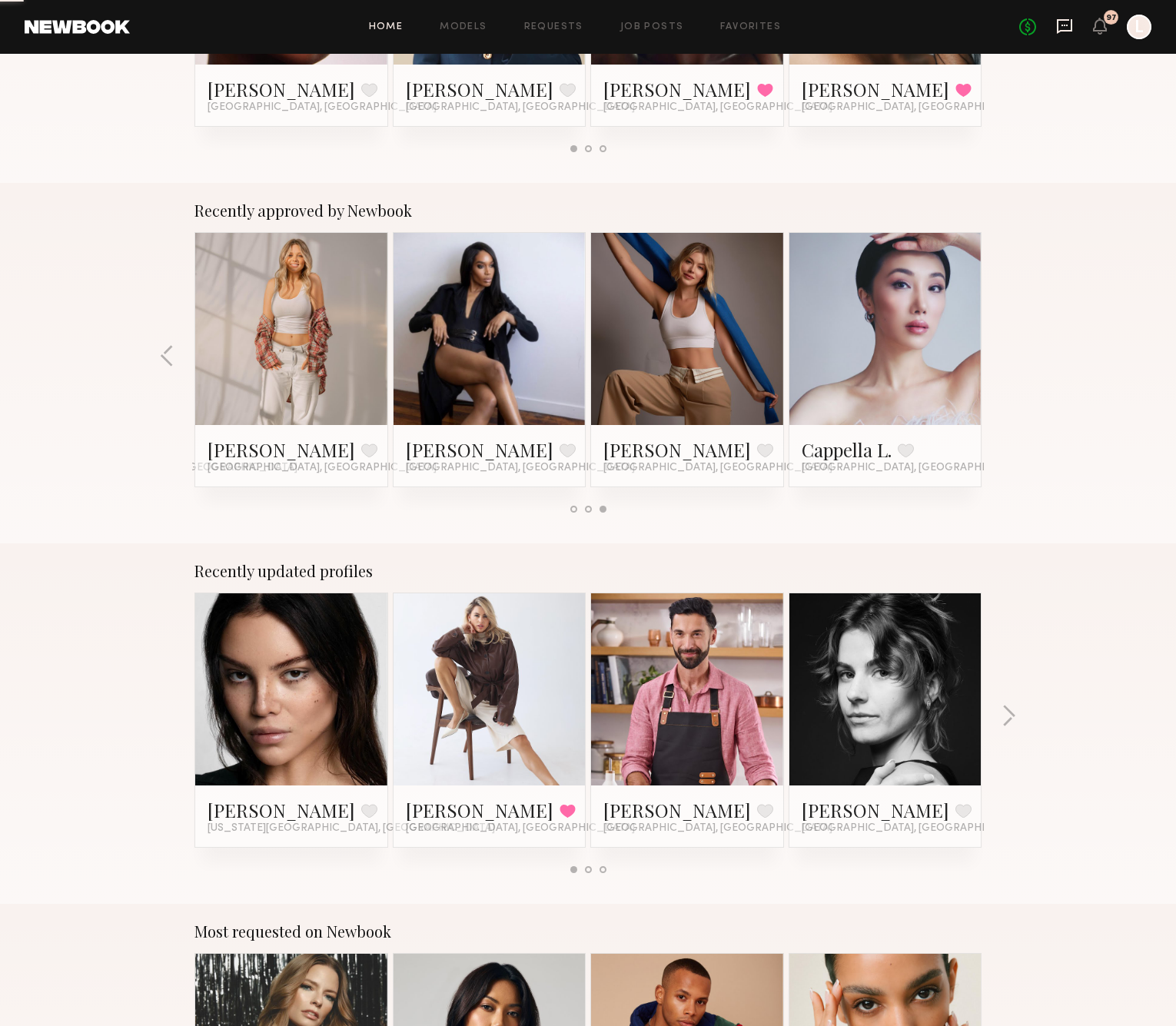
scroll to position [476, 0]
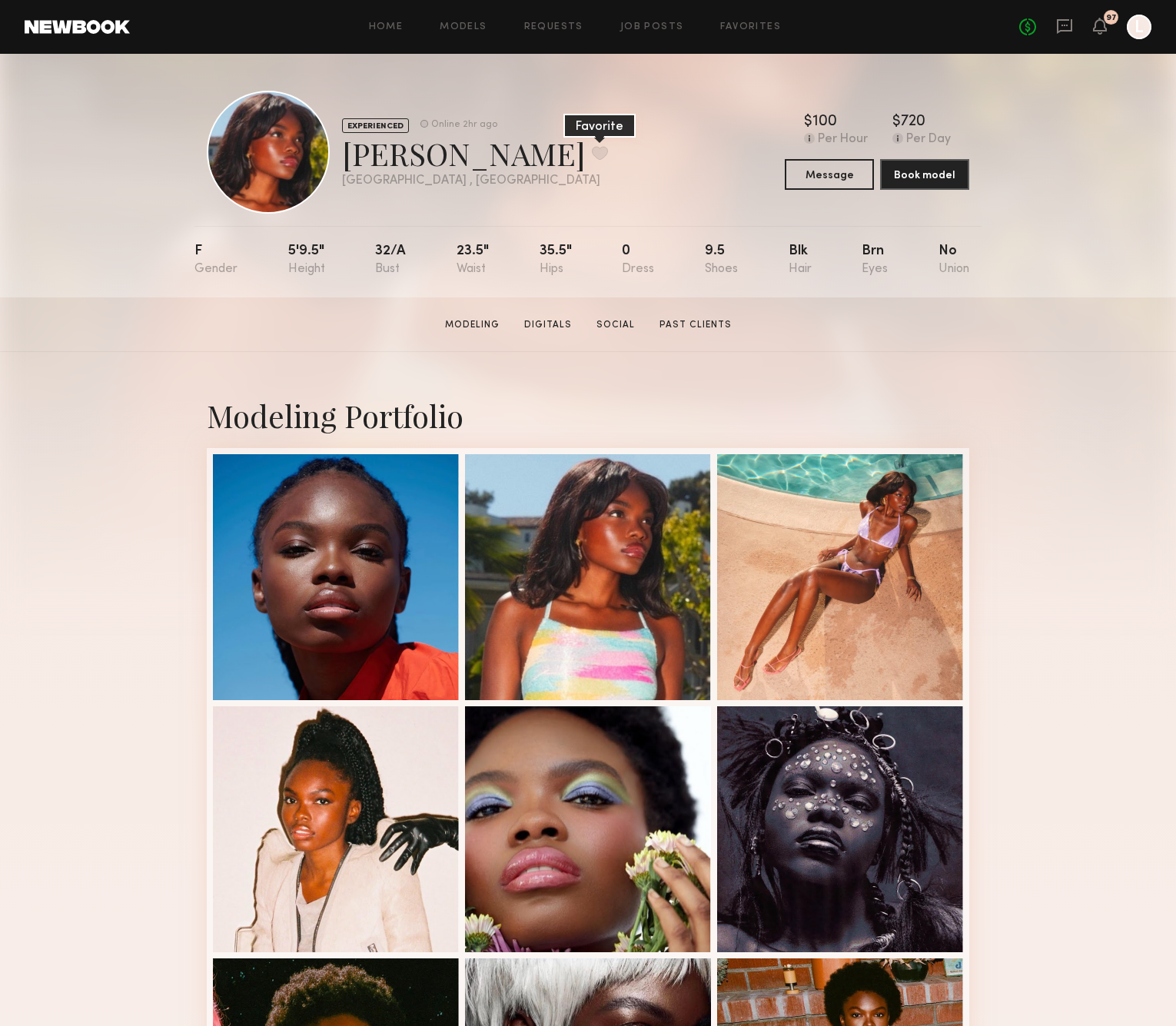
click at [592, 156] on button at bounding box center [600, 152] width 16 height 14
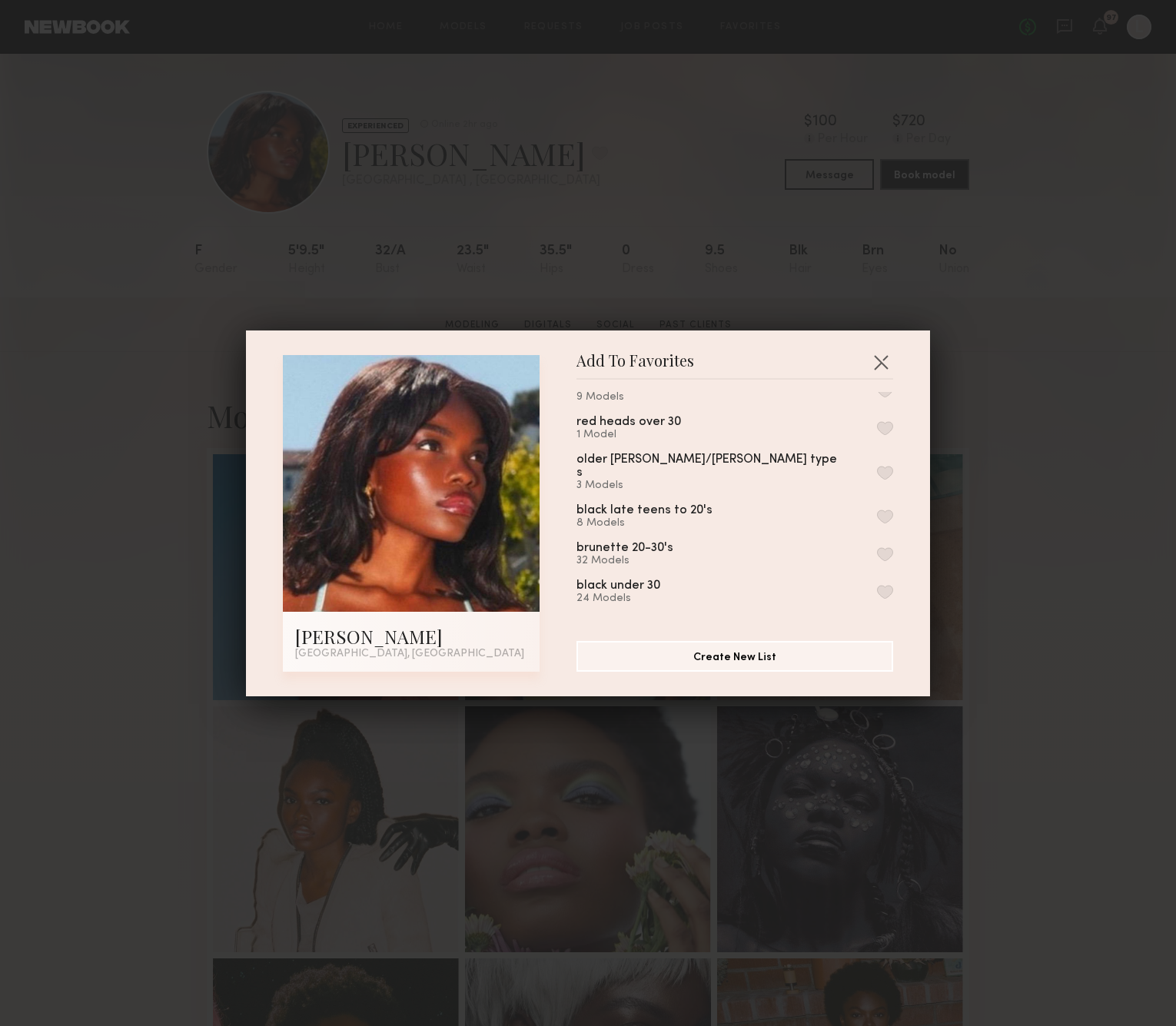
scroll to position [546, 0]
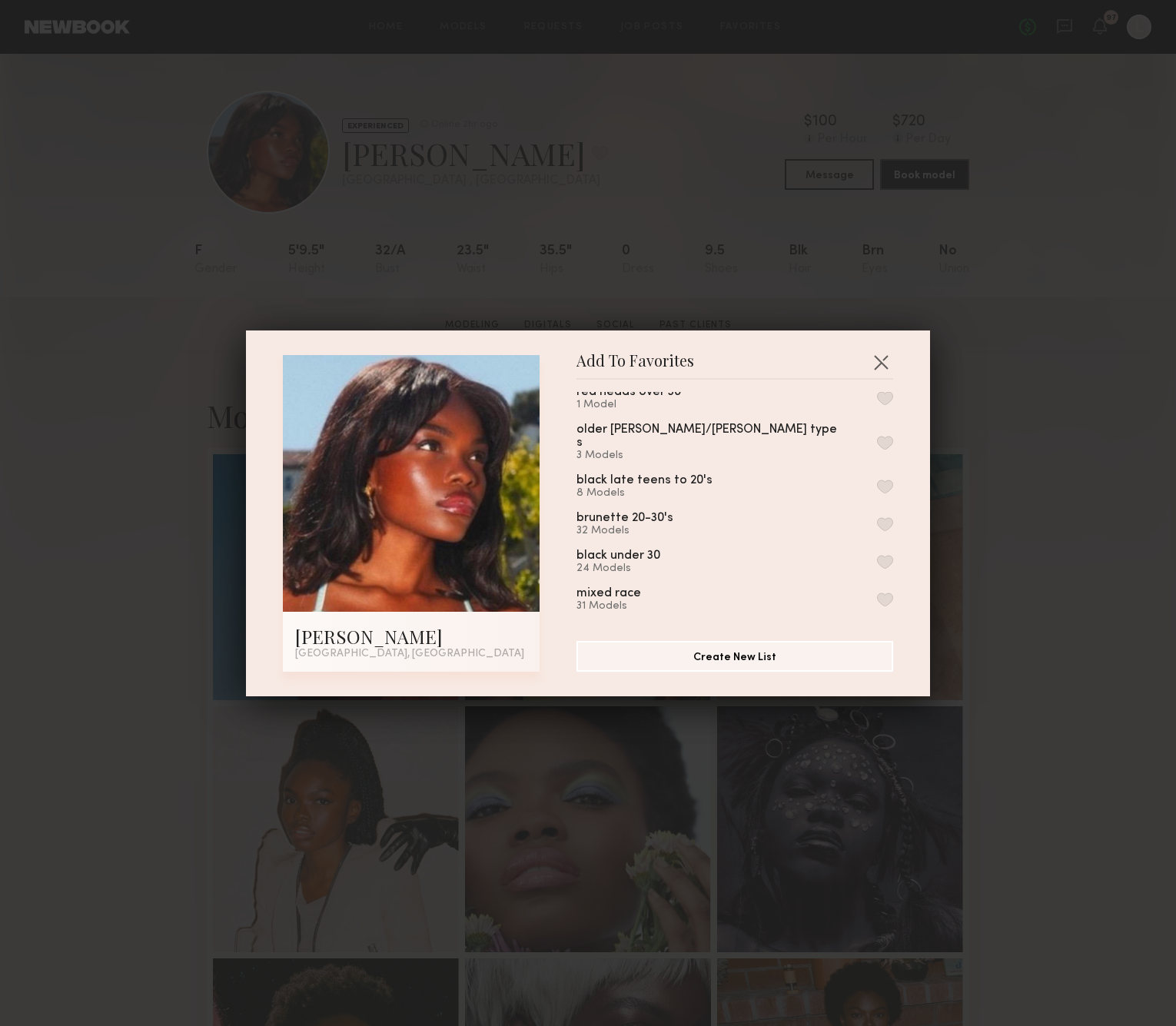
click at [879, 480] on button "button" at bounding box center [885, 486] width 16 height 14
click at [887, 522] on button "button" at bounding box center [885, 528] width 16 height 14
click at [880, 370] on button "button" at bounding box center [881, 361] width 25 height 25
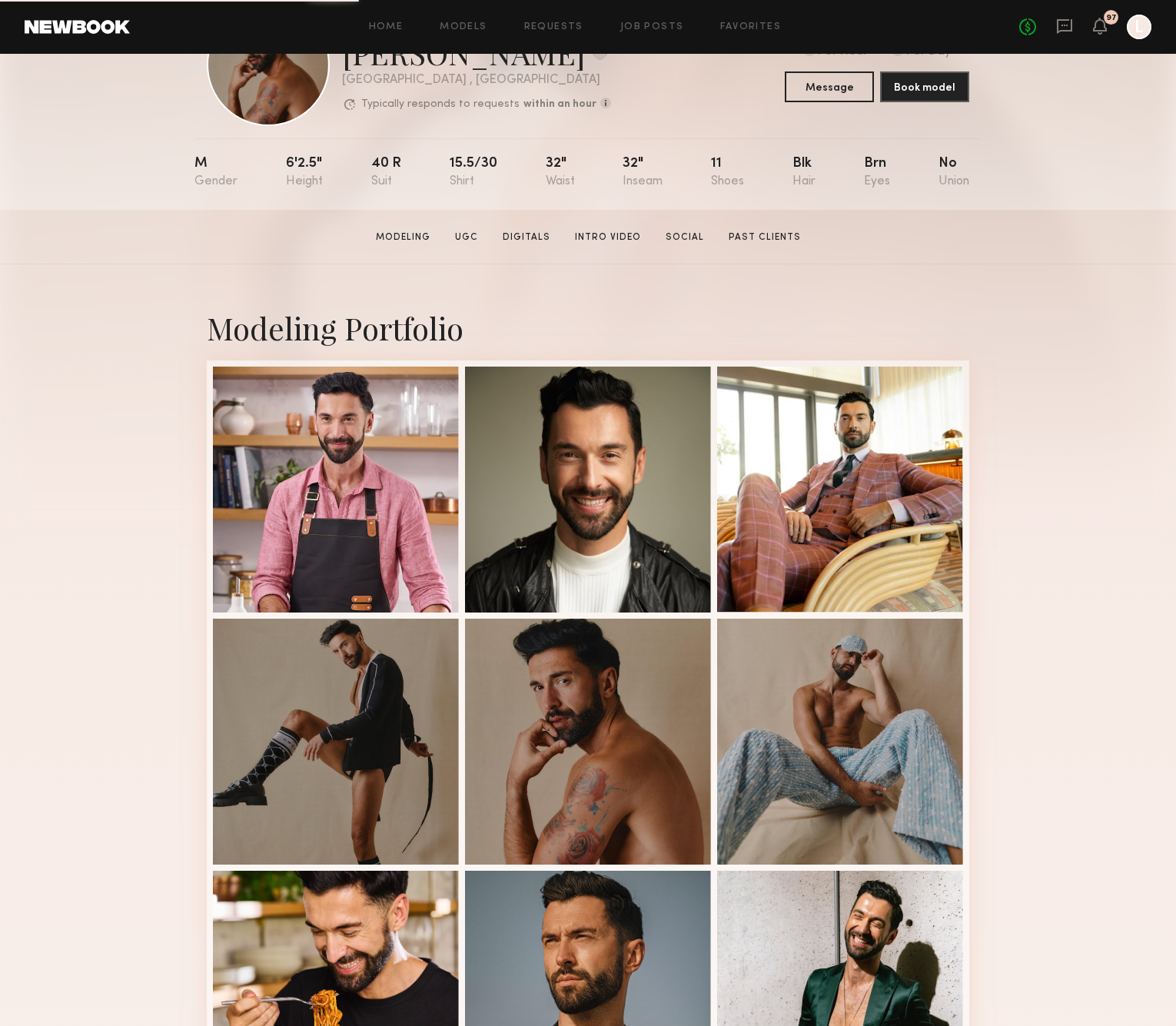
scroll to position [93, 0]
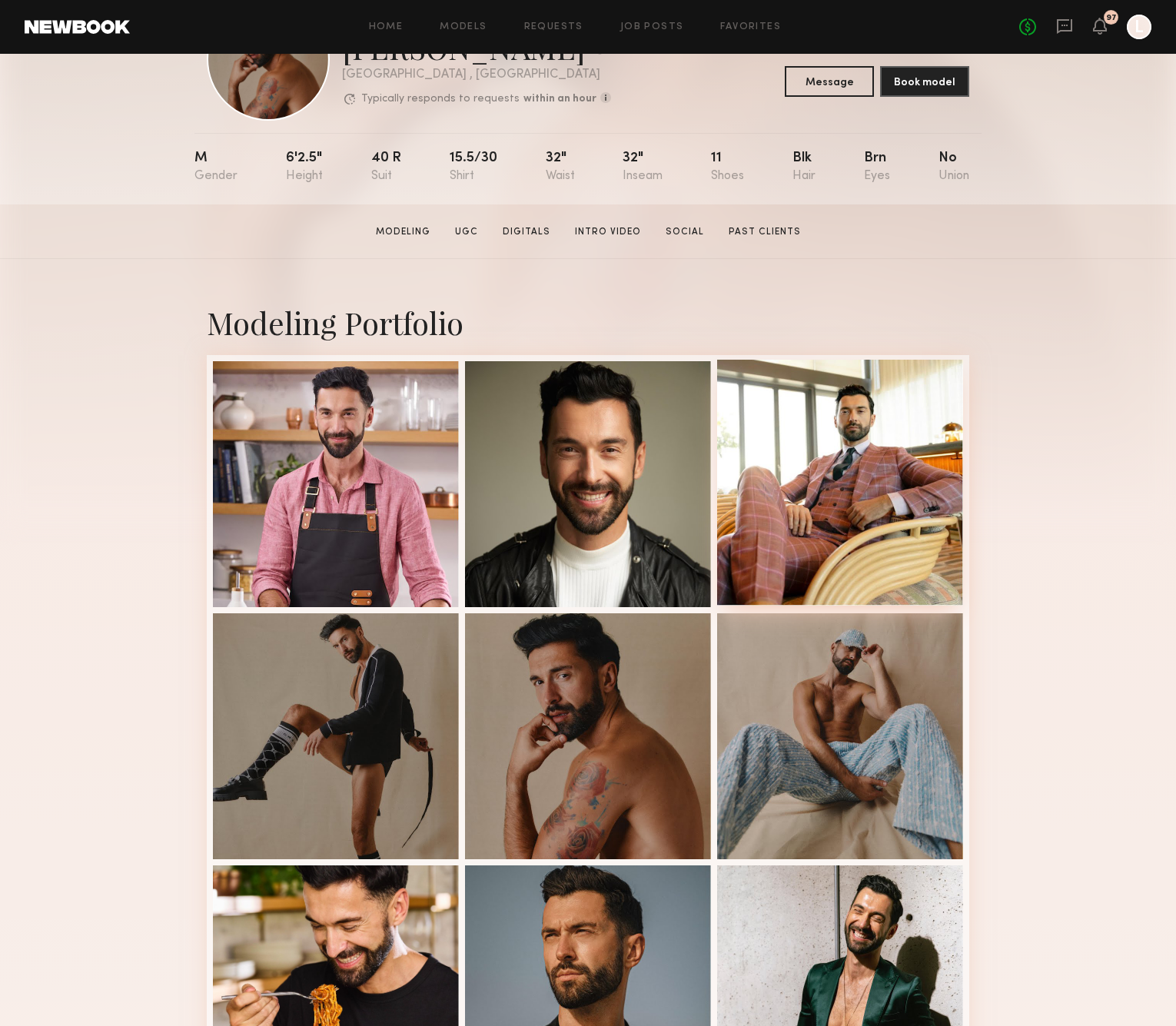
click at [754, 514] on div at bounding box center [839, 482] width 246 height 246
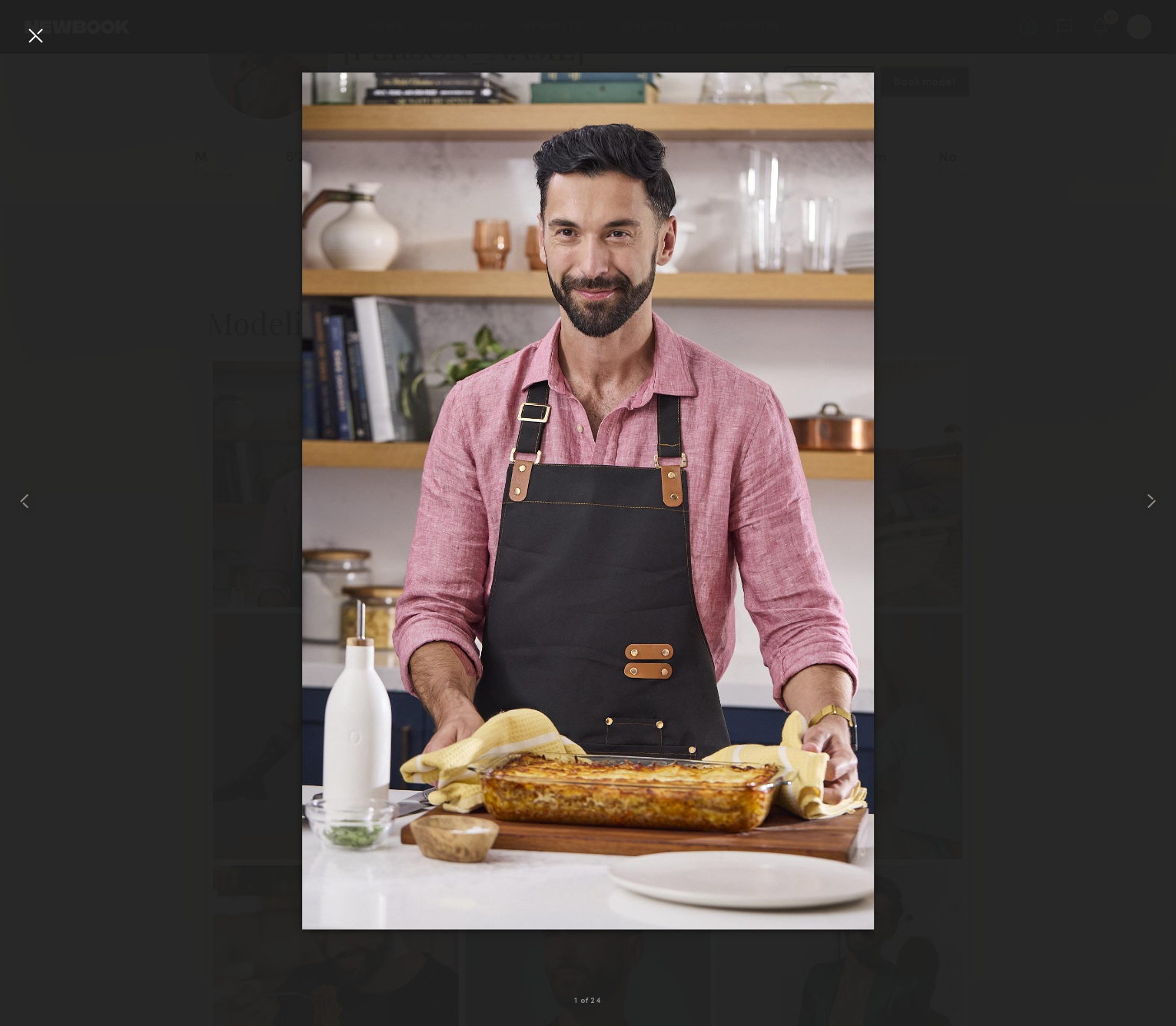
click at [35, 33] on div at bounding box center [35, 35] width 25 height 25
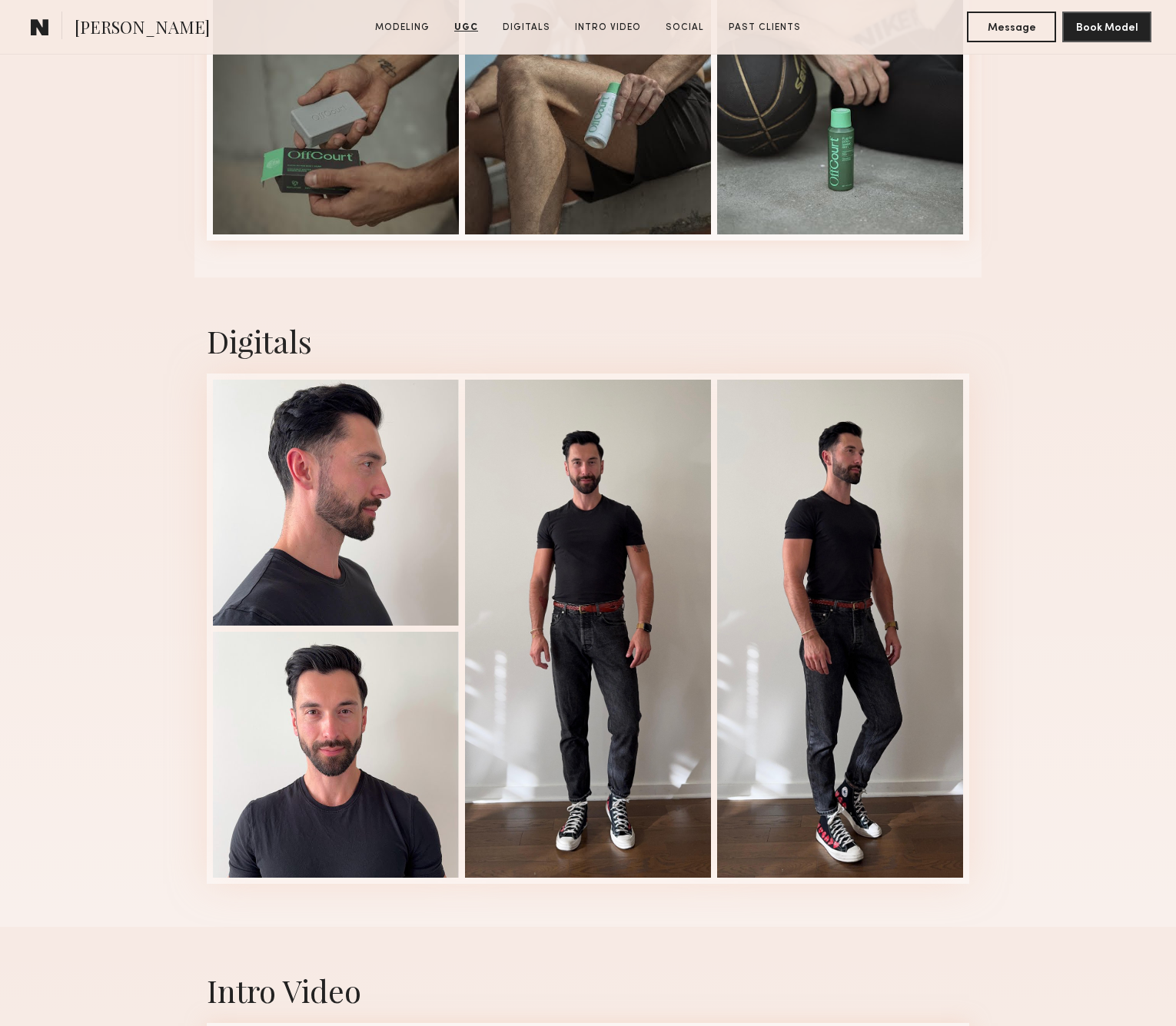
scroll to position [2902, 2]
click at [304, 473] on div at bounding box center [335, 500] width 246 height 246
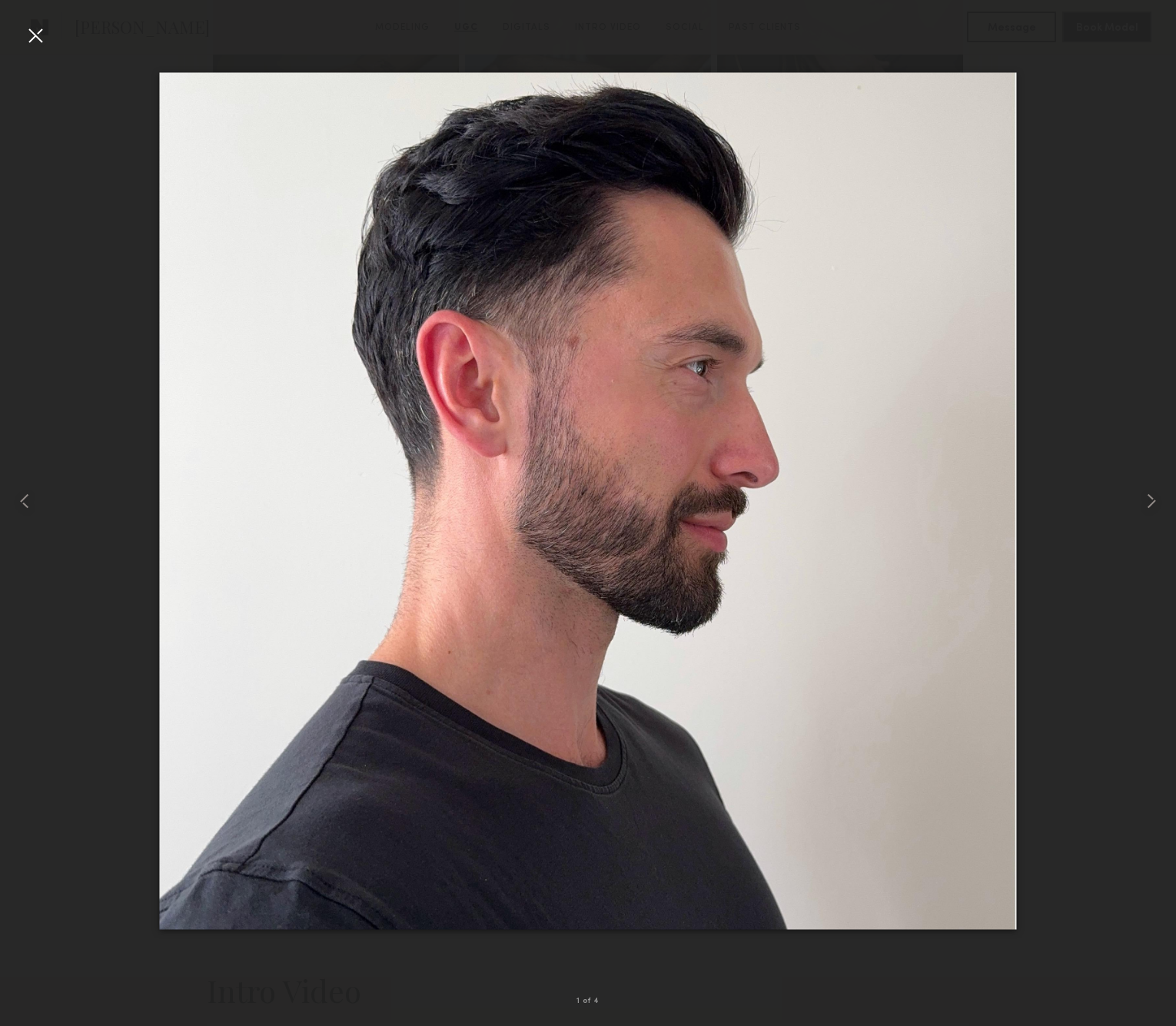
scroll to position [2902, 0]
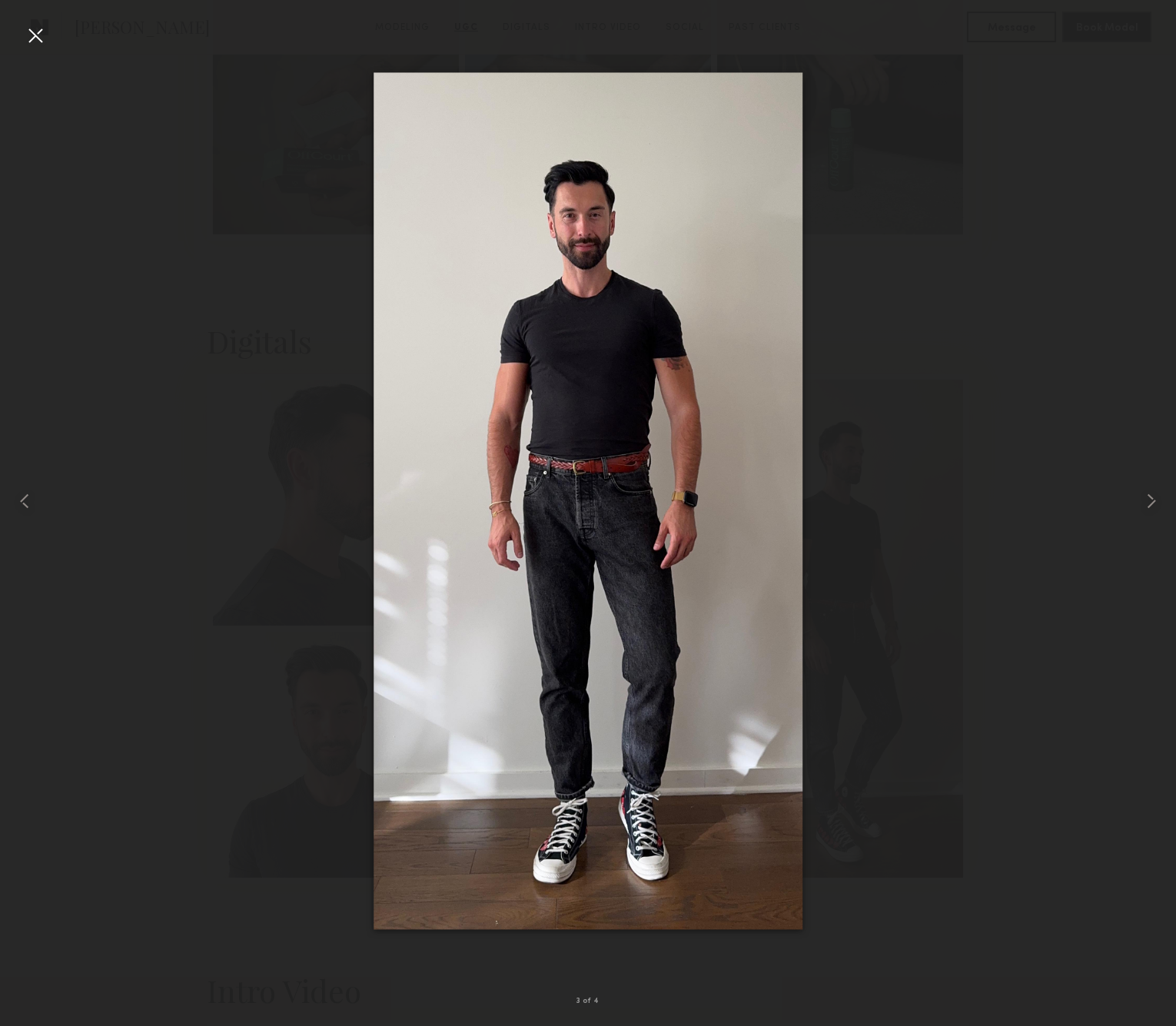
click at [27, 33] on div at bounding box center [35, 35] width 25 height 25
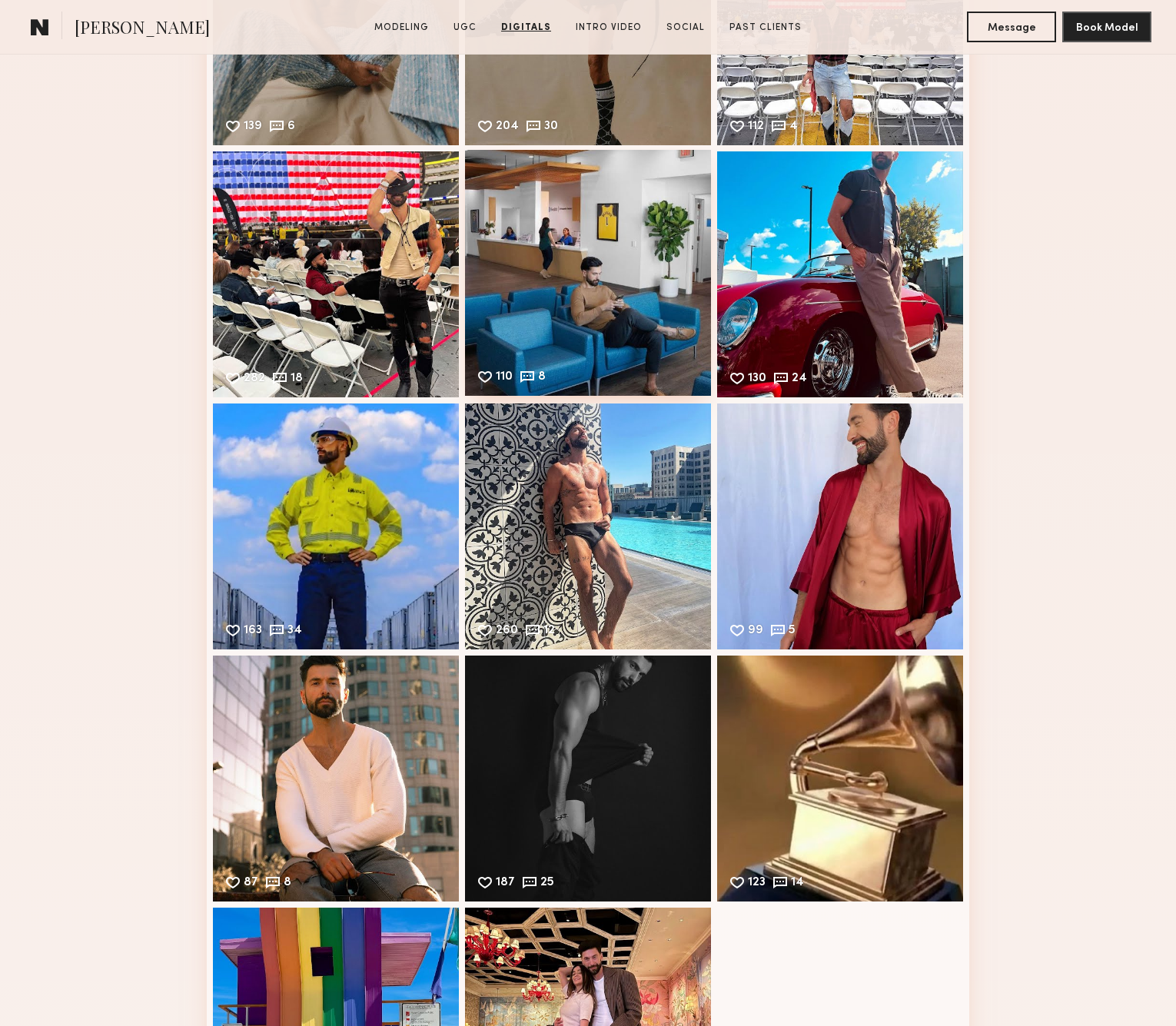
scroll to position [4872, 0]
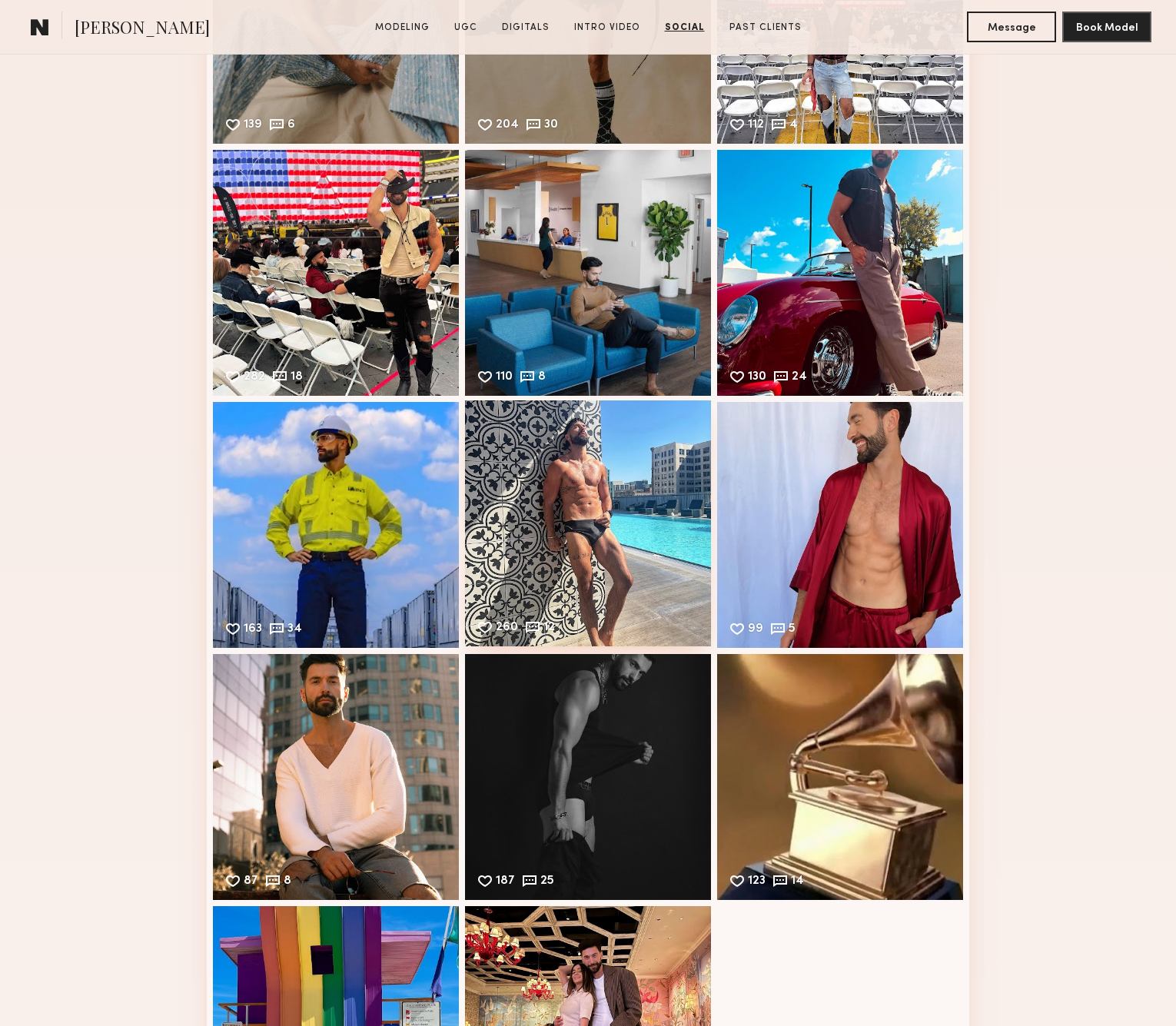
click at [596, 531] on div "260 12 Likes & comments displayed to show model’s engagement" at bounding box center [588, 522] width 246 height 246
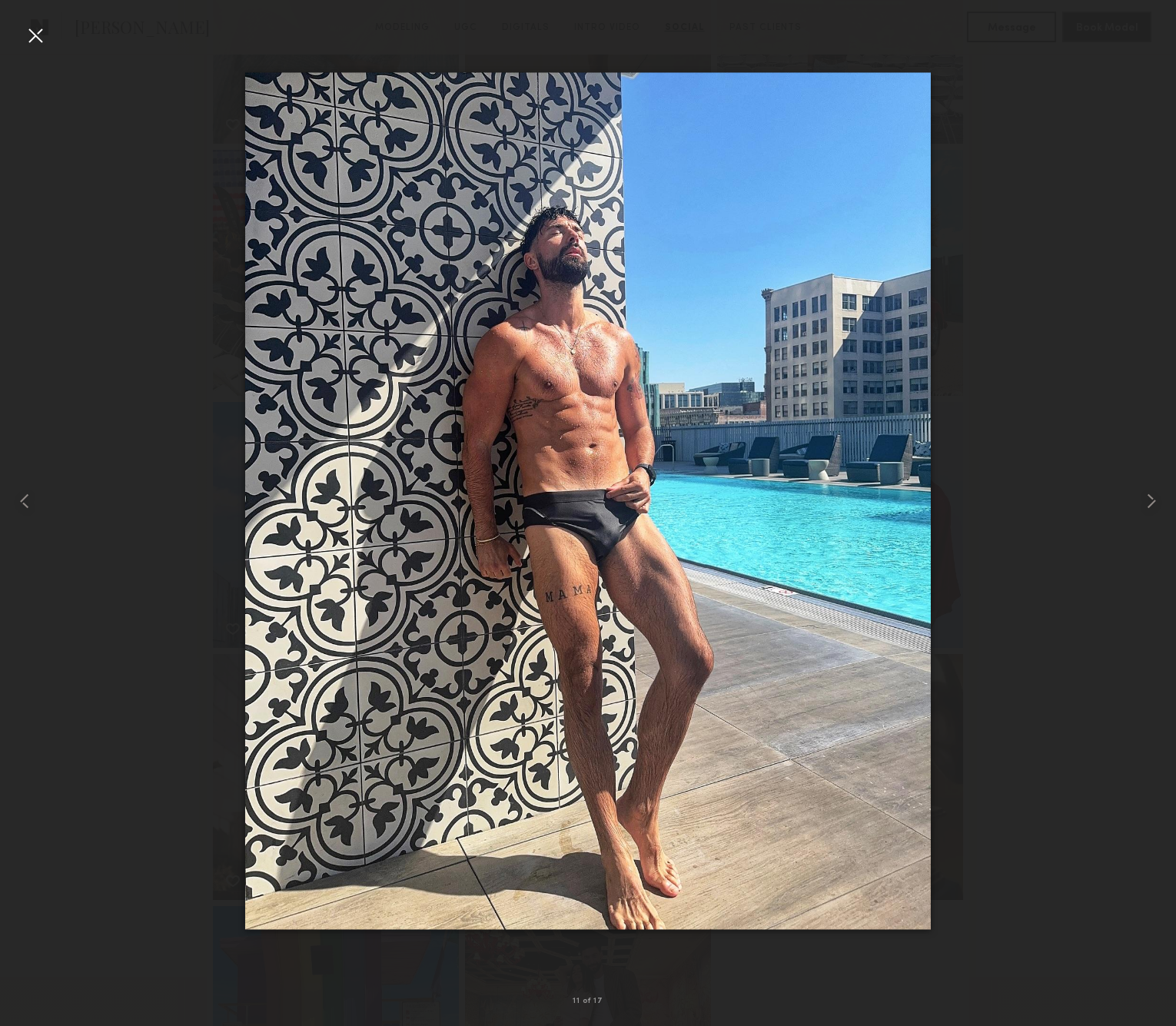
click at [43, 39] on div at bounding box center [35, 35] width 25 height 25
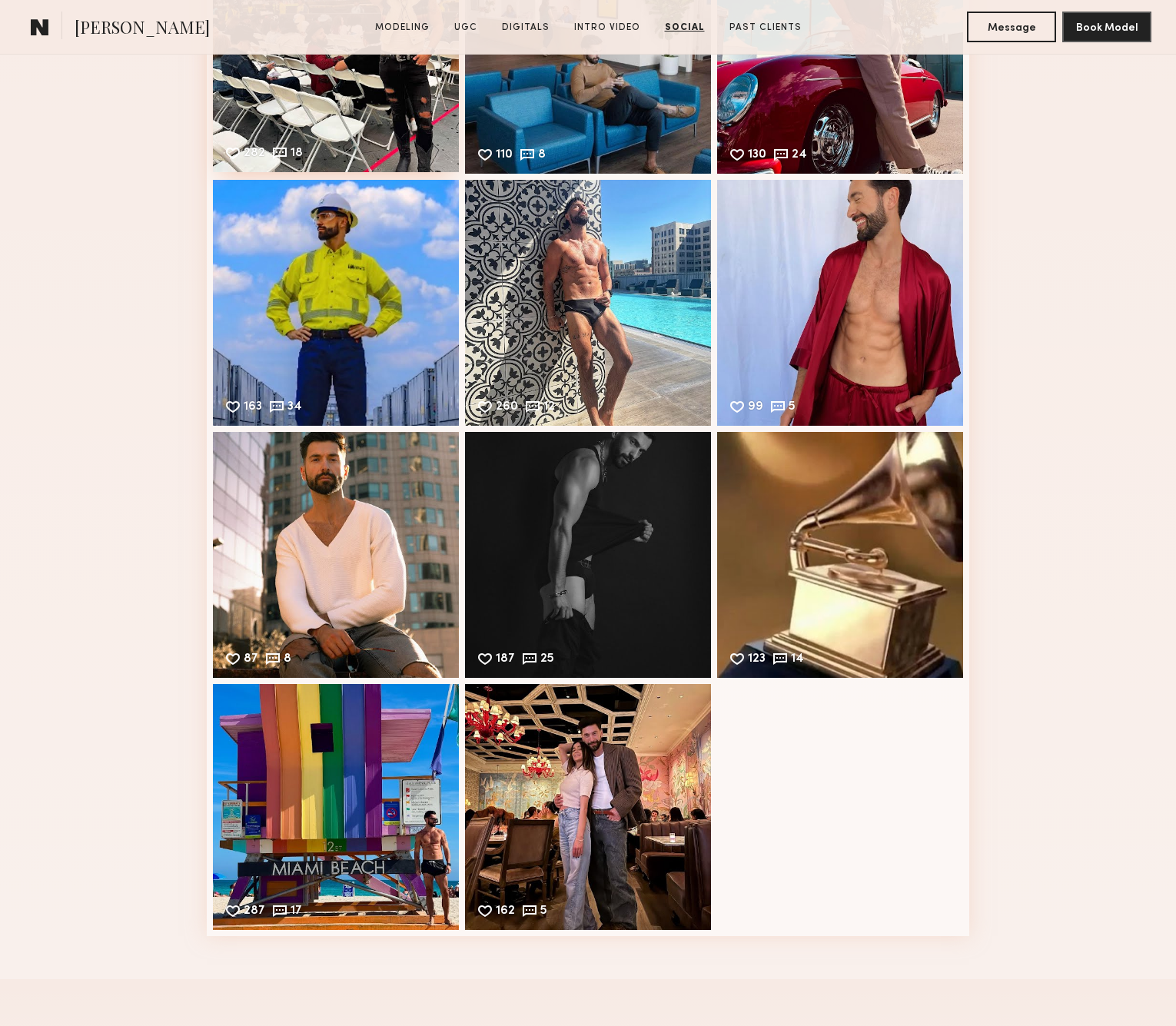
scroll to position [5096, 0]
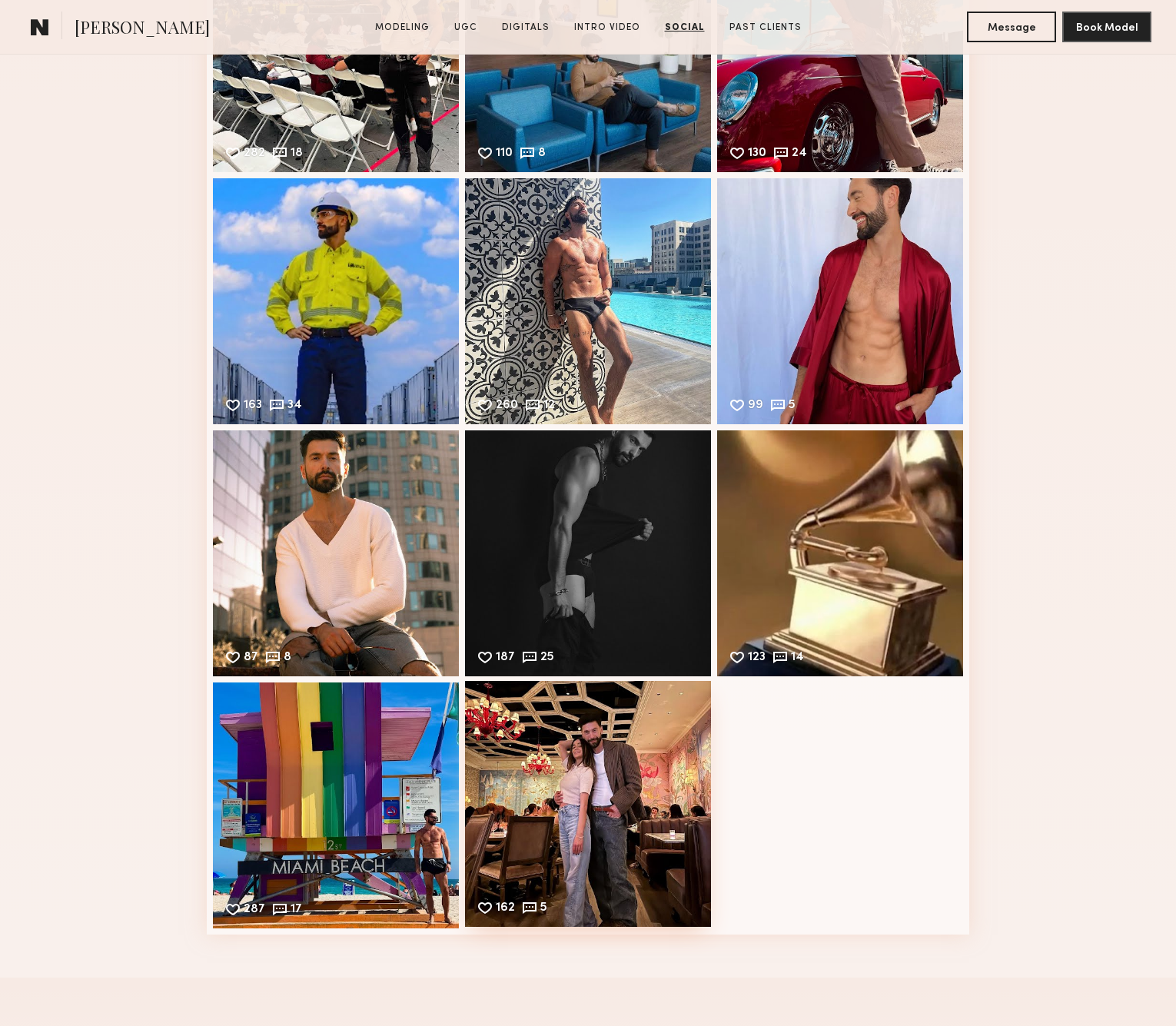
click at [643, 832] on div "162 5 Likes & comments displayed to show model’s engagement" at bounding box center [588, 803] width 246 height 246
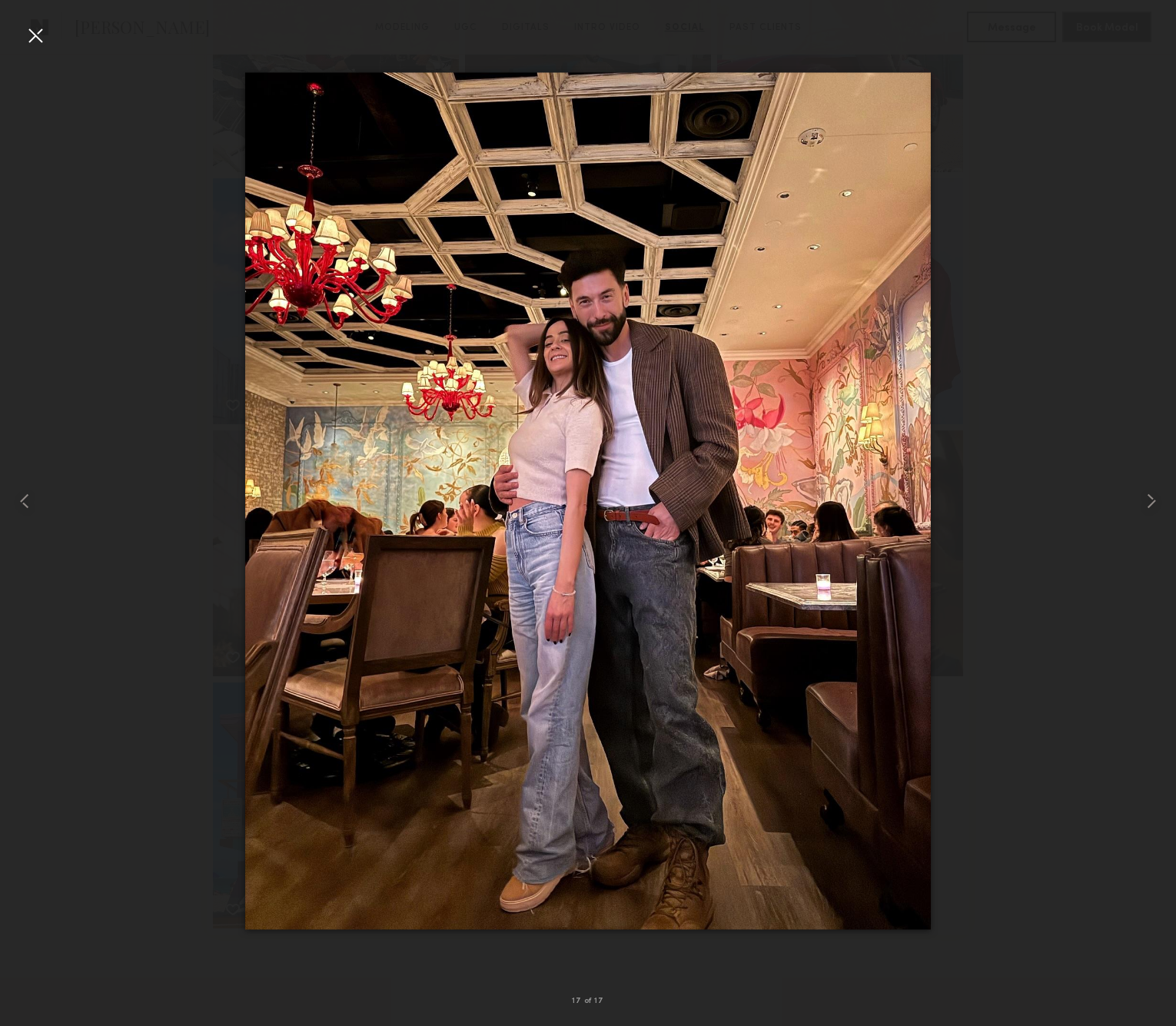
click at [33, 39] on div at bounding box center [35, 35] width 25 height 25
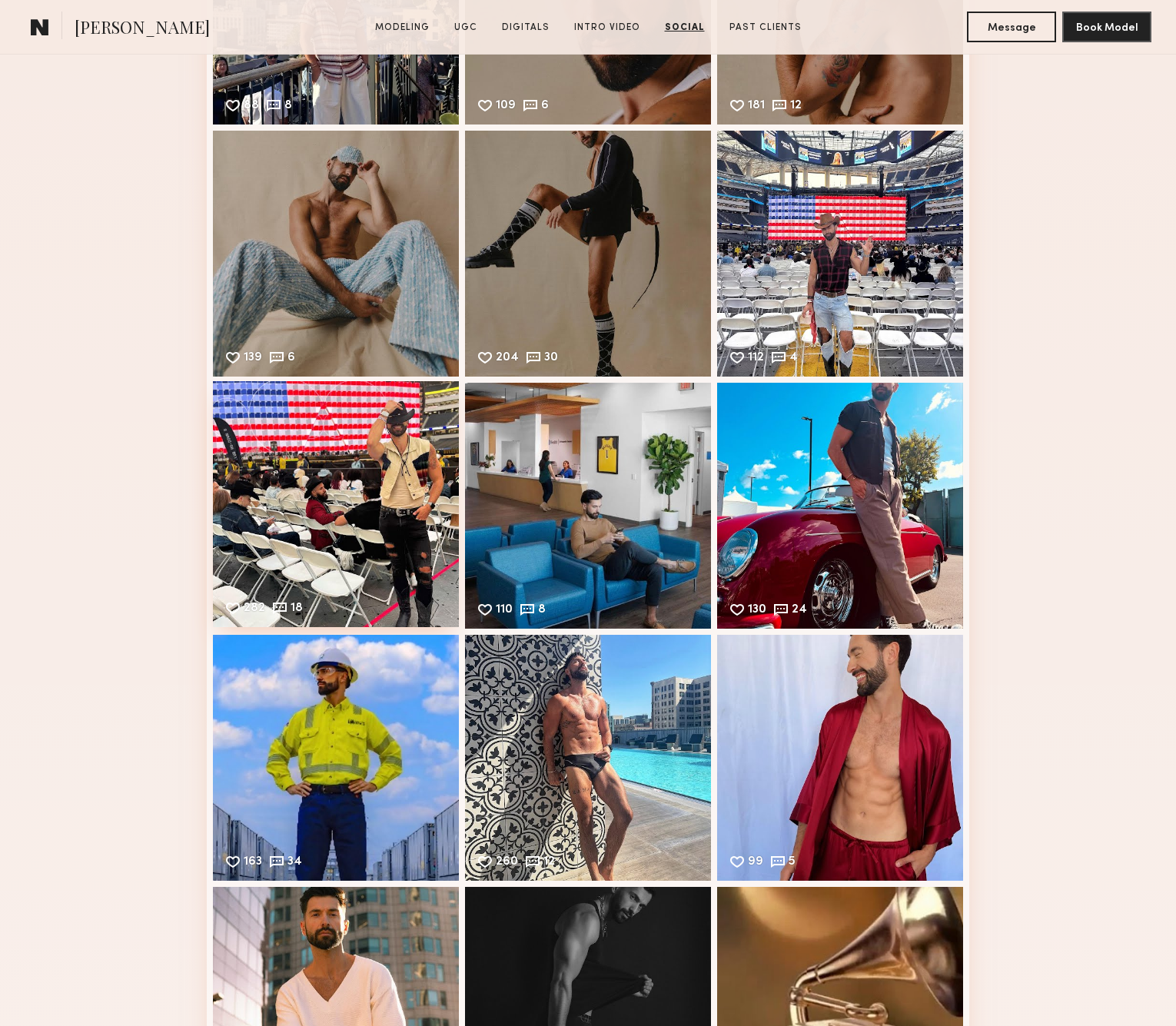
click at [359, 487] on div "282 18 Likes & comments displayed to show model’s engagement" at bounding box center [335, 504] width 246 height 246
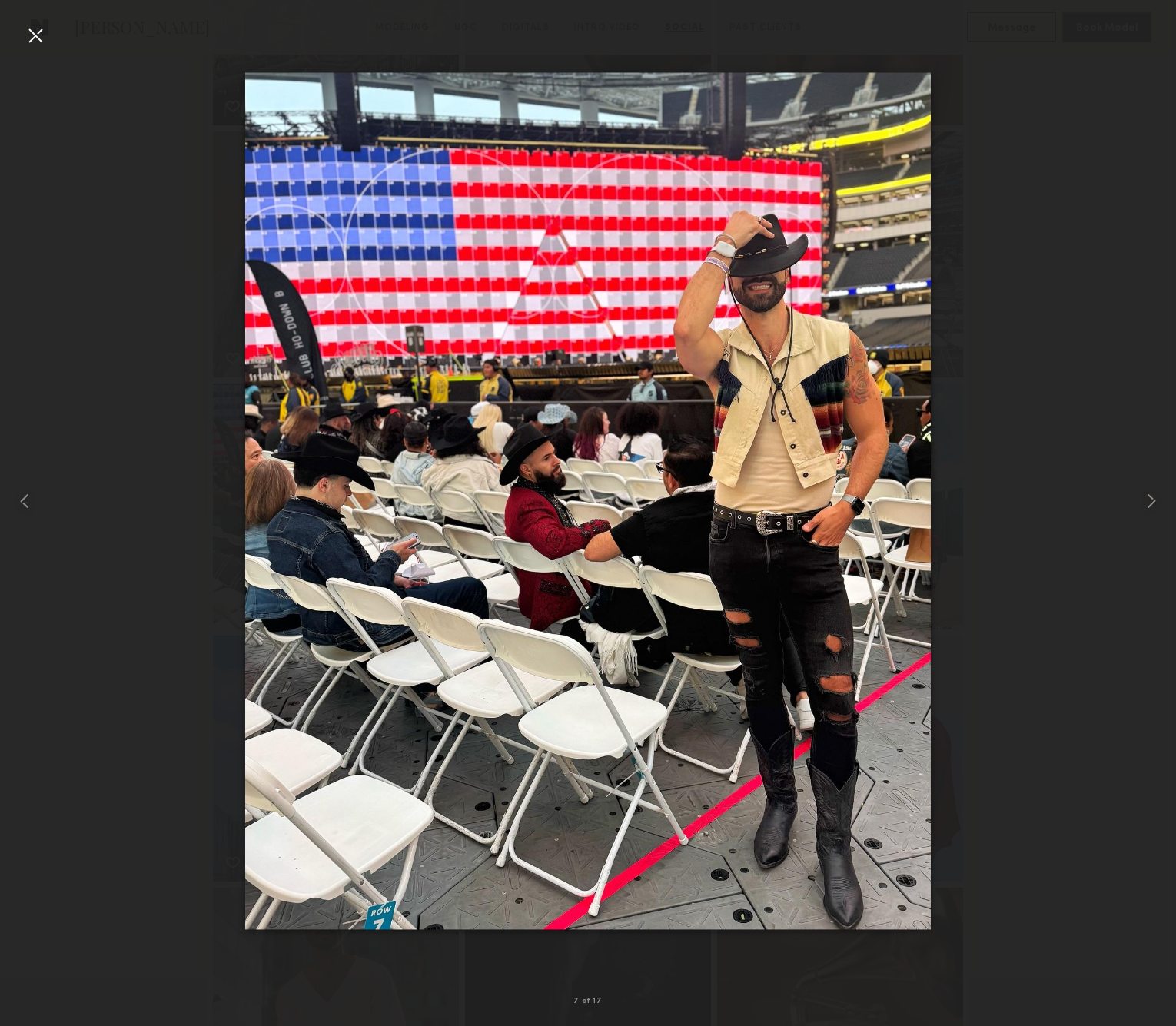
click at [28, 33] on div at bounding box center [35, 35] width 25 height 25
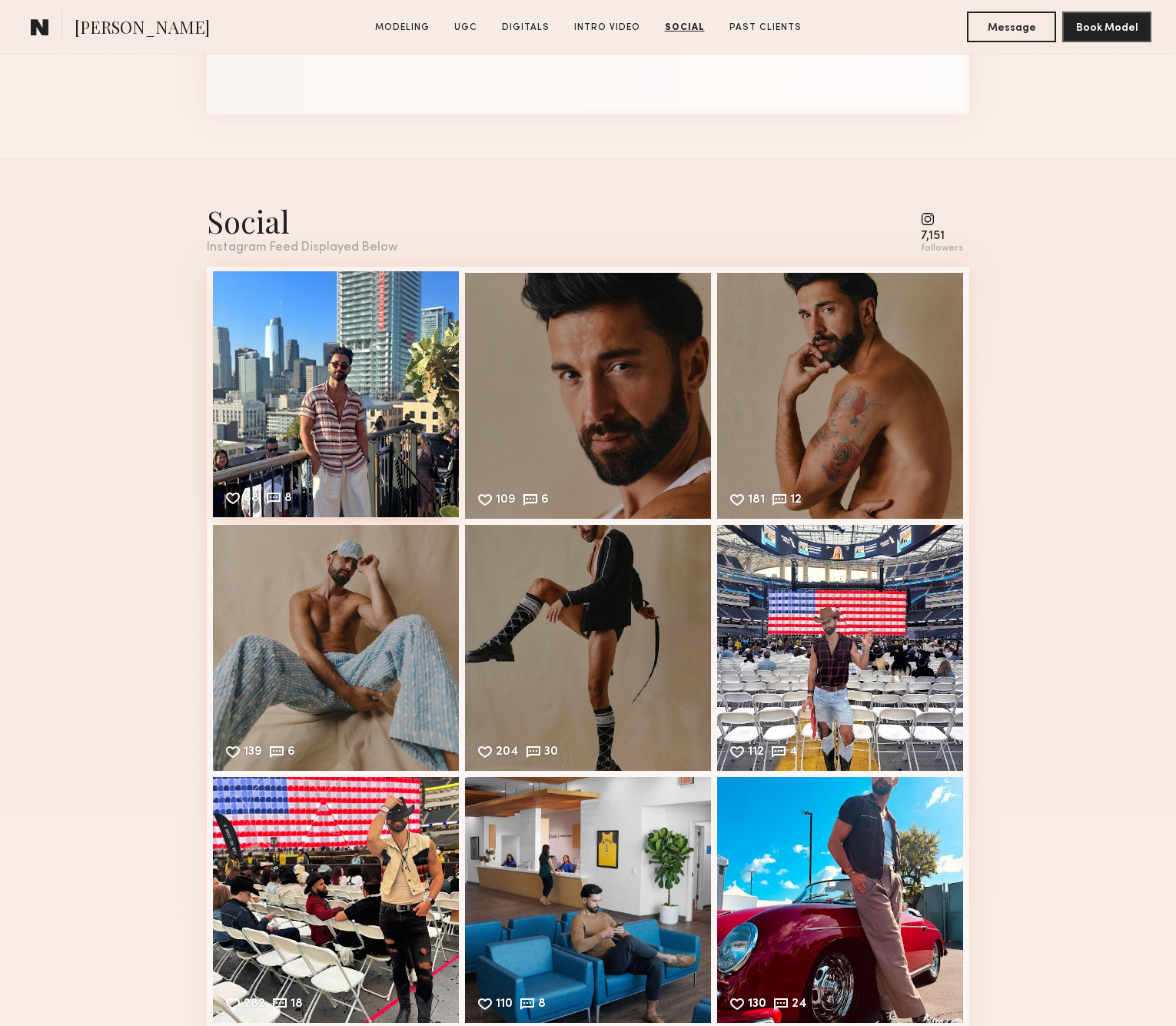
scroll to position [4244, 0]
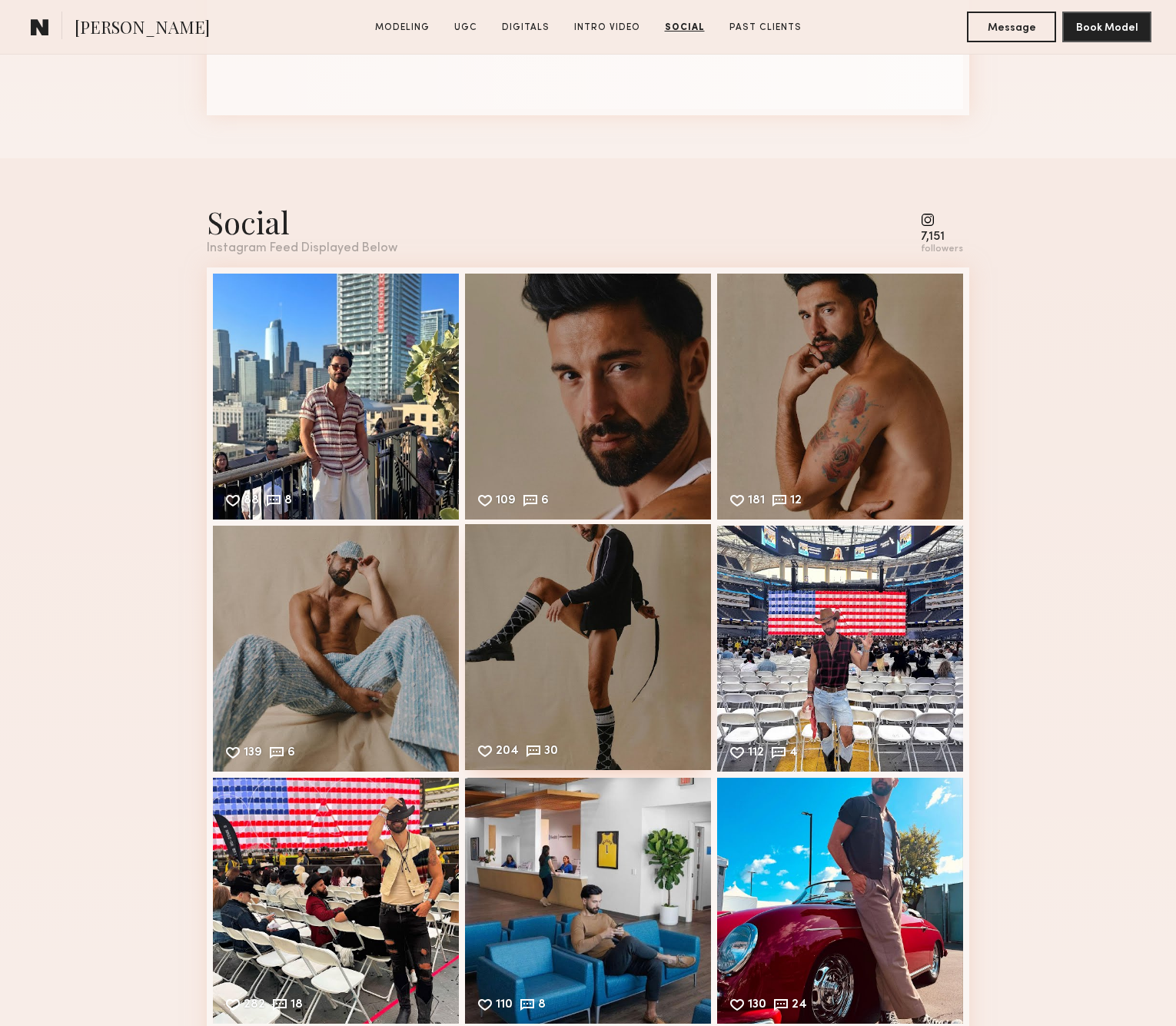
click at [641, 557] on div "204 30 Likes & comments displayed to show model’s engagement" at bounding box center [588, 647] width 246 height 246
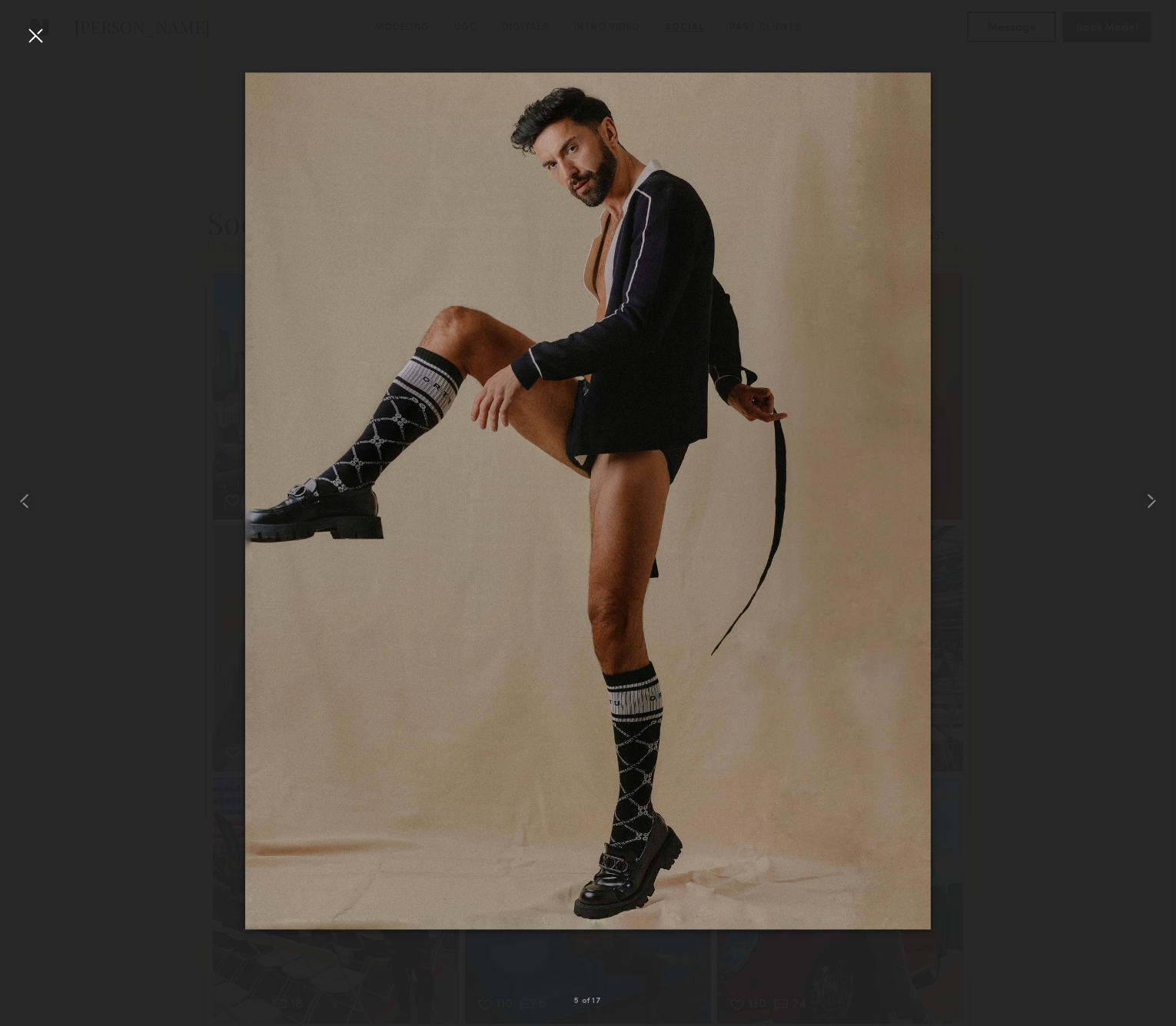
click at [26, 31] on div at bounding box center [35, 35] width 25 height 25
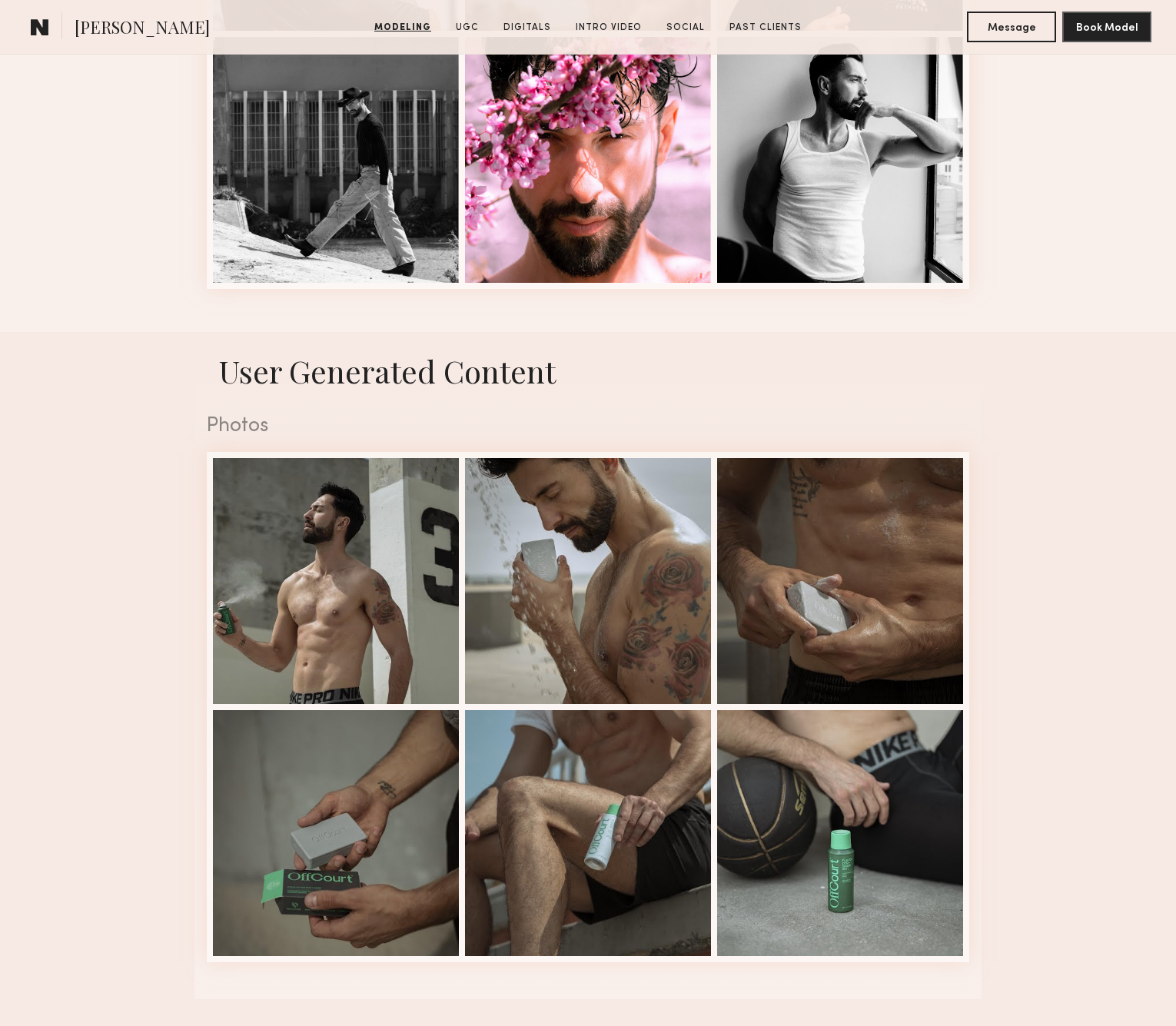
scroll to position [1902, 0]
